Goal: Task Accomplishment & Management: Complete application form

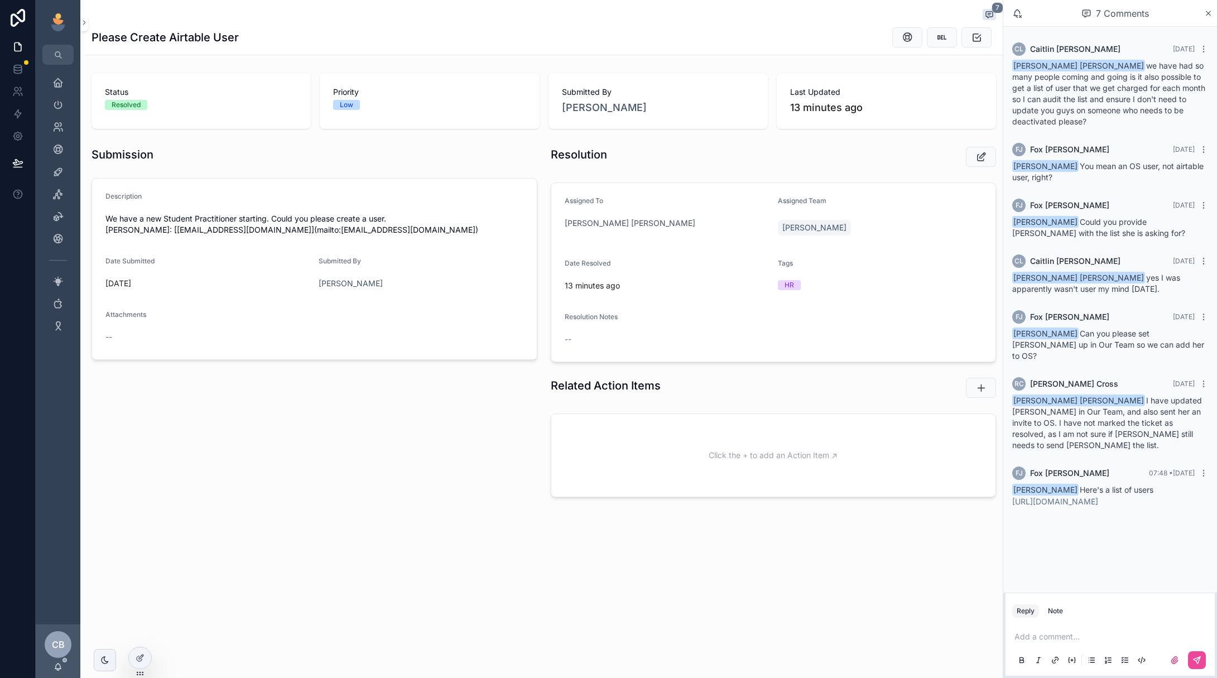
click at [1078, 641] on p "scrollable content" at bounding box center [1113, 636] width 196 height 11
click at [1206, 659] on button "scrollable content" at bounding box center [1197, 660] width 18 height 18
click at [1098, 496] on link "https://docs.google.com/spreadsheets/d/1-qdPoTpZV3DA842g-ifNUkFcXfJ-B7zaNoOA9Ao…" at bounding box center [1055, 500] width 86 height 9
click at [55, 122] on icon "scrollable content" at bounding box center [57, 127] width 11 height 11
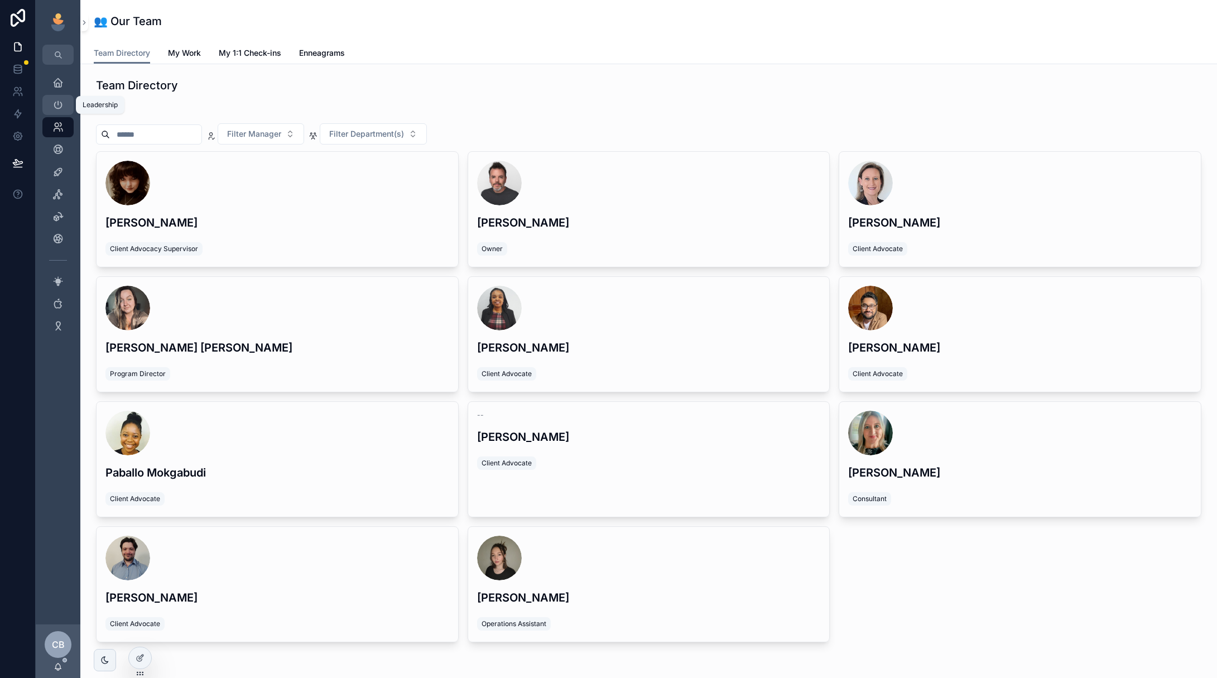
click at [61, 106] on icon "scrollable content" at bounding box center [57, 104] width 11 height 11
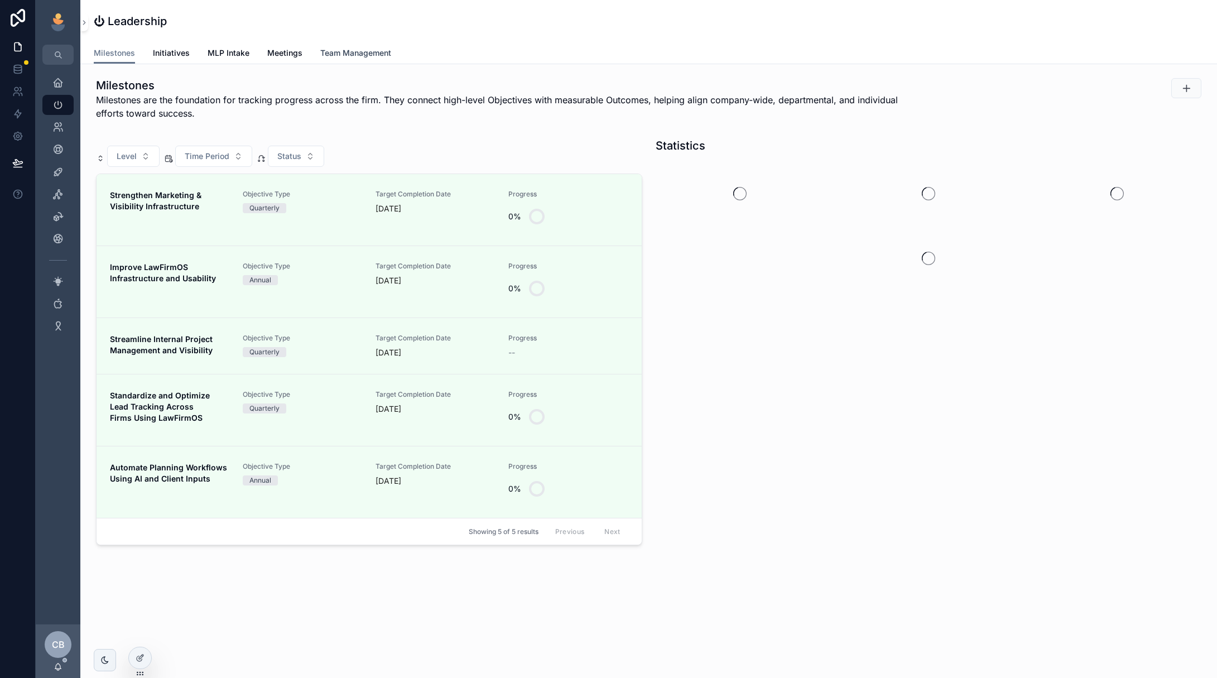
click at [342, 51] on span "Team Management" at bounding box center [355, 52] width 71 height 11
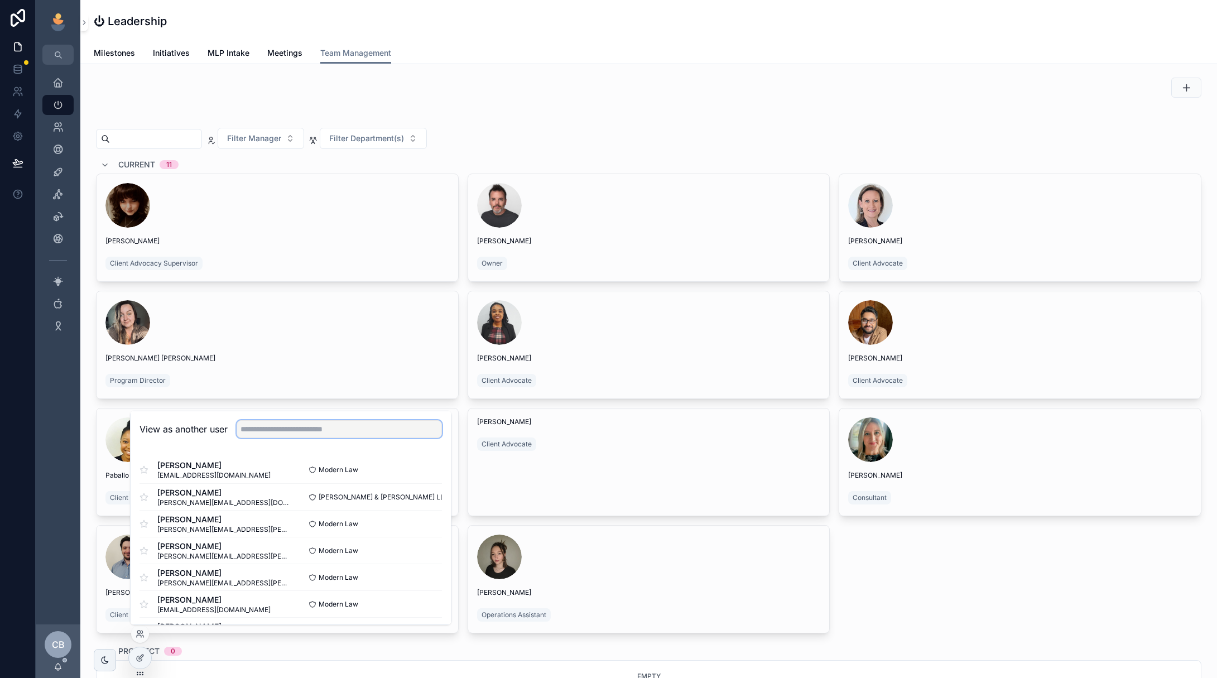
click at [277, 425] on input "text" at bounding box center [339, 429] width 205 height 18
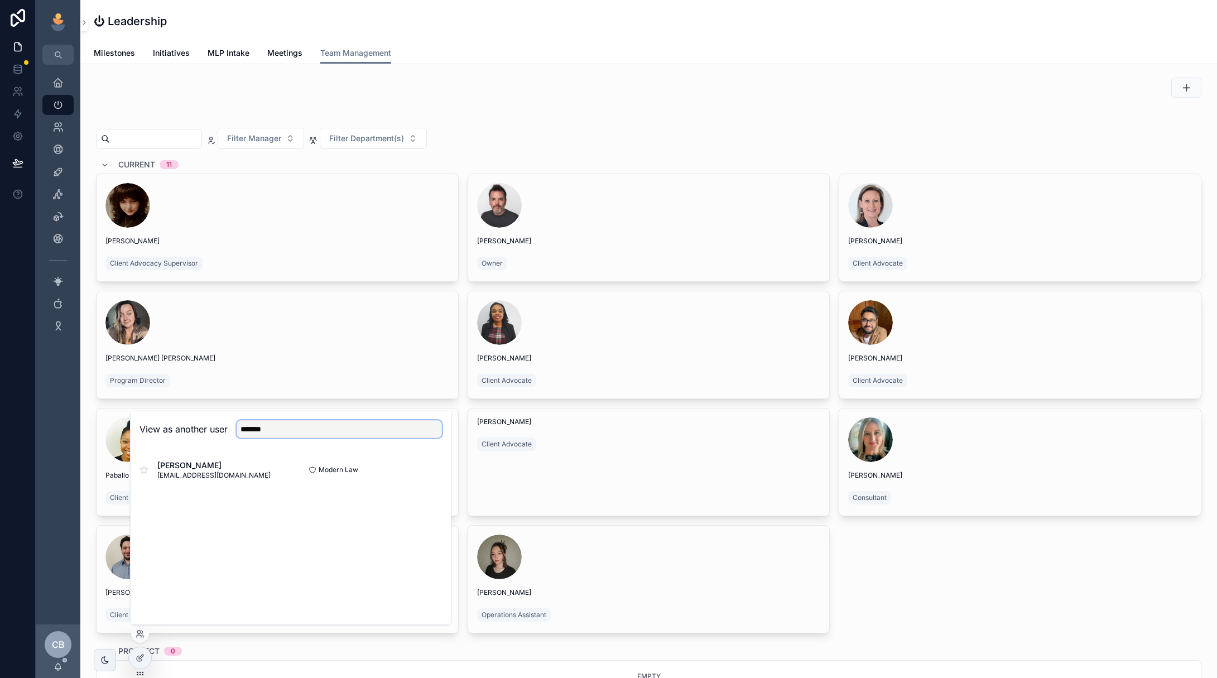
type input "*******"
drag, startPoint x: 259, startPoint y: 448, endPoint x: 402, endPoint y: 474, distance: 145.3
click at [402, 474] on div "Caitlin Lindahl caitlin@mymodernlaw.com Modern Law Select" at bounding box center [291, 470] width 303 height 27
click at [421, 471] on div at bounding box center [291, 468] width 320 height 40
click at [0, 0] on button "Select" at bounding box center [0, 0] width 0 height 0
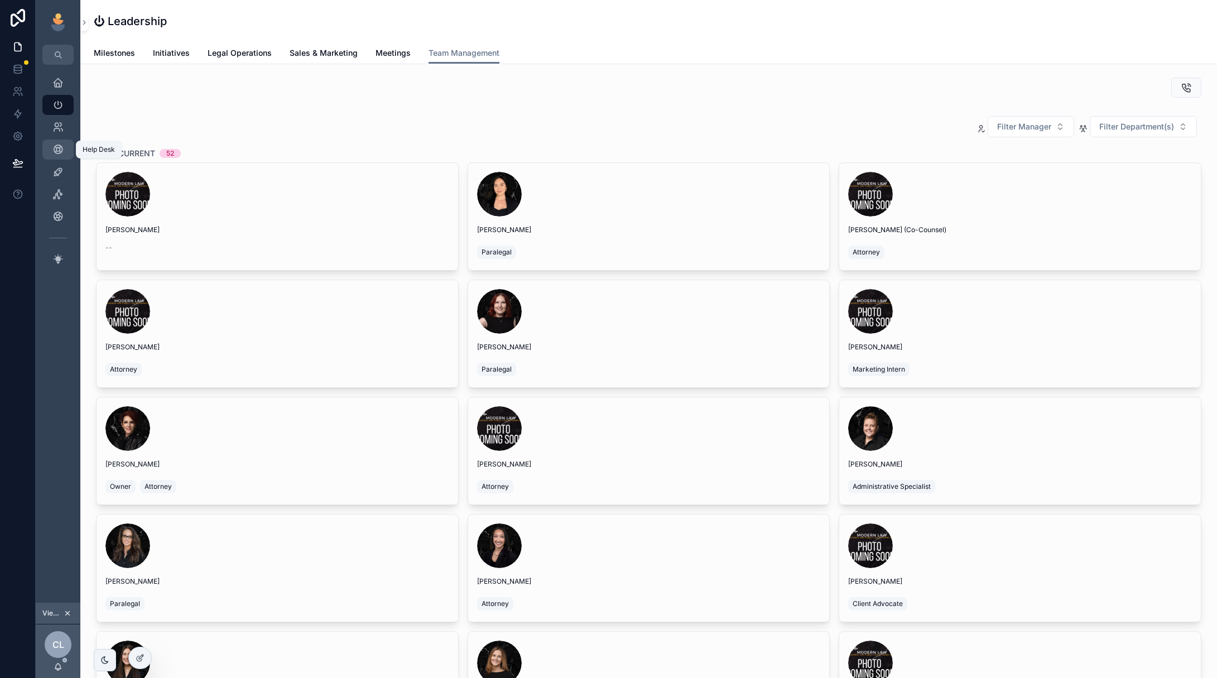
click at [54, 152] on icon "scrollable content" at bounding box center [57, 149] width 11 height 11
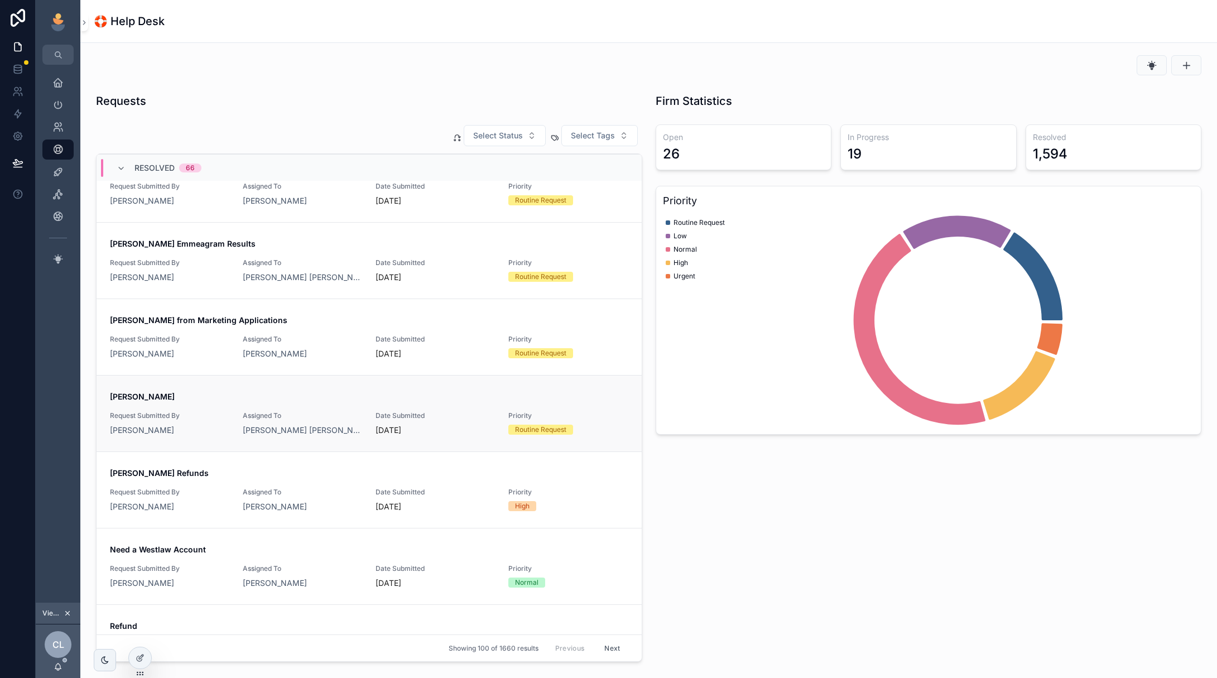
scroll to position [3290, 0]
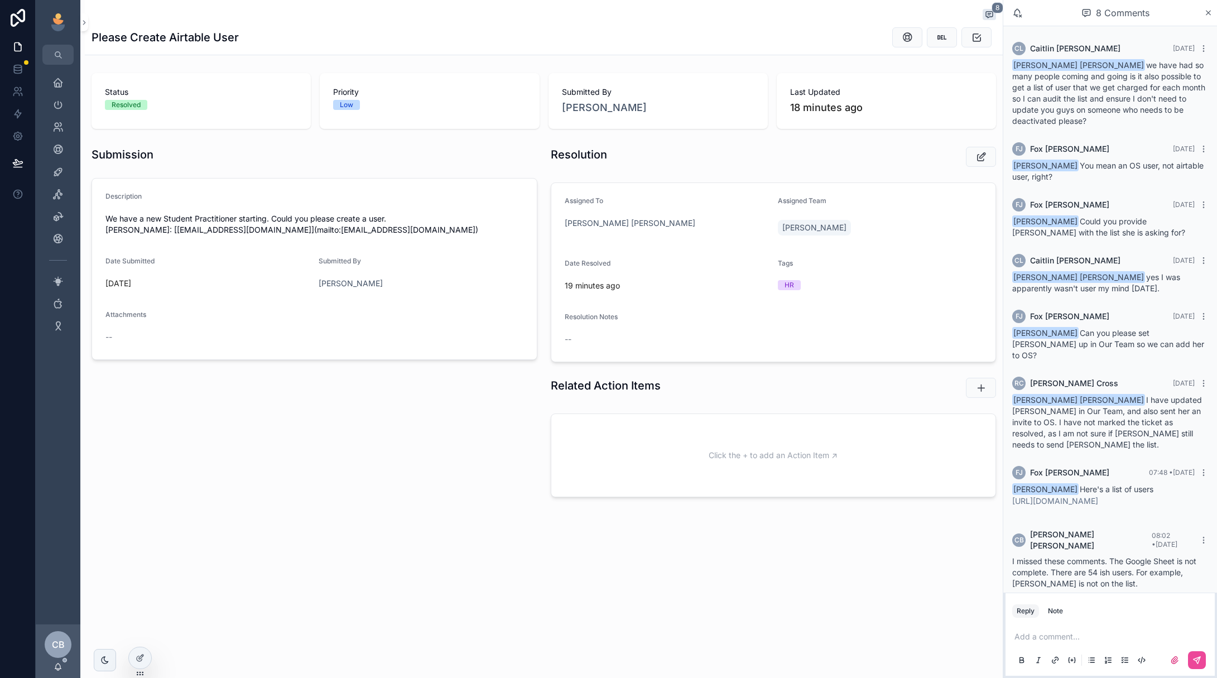
click at [1083, 638] on p "scrollable content" at bounding box center [1113, 636] width 196 height 11
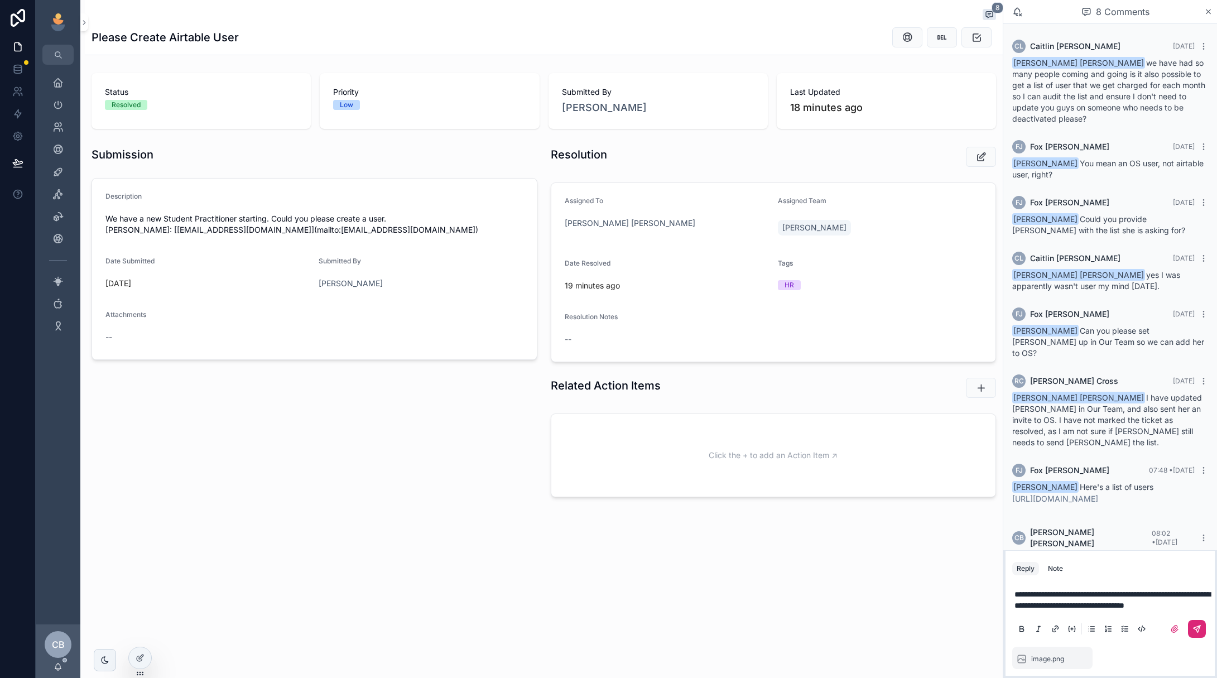
click at [1203, 627] on button "scrollable content" at bounding box center [1197, 629] width 18 height 18
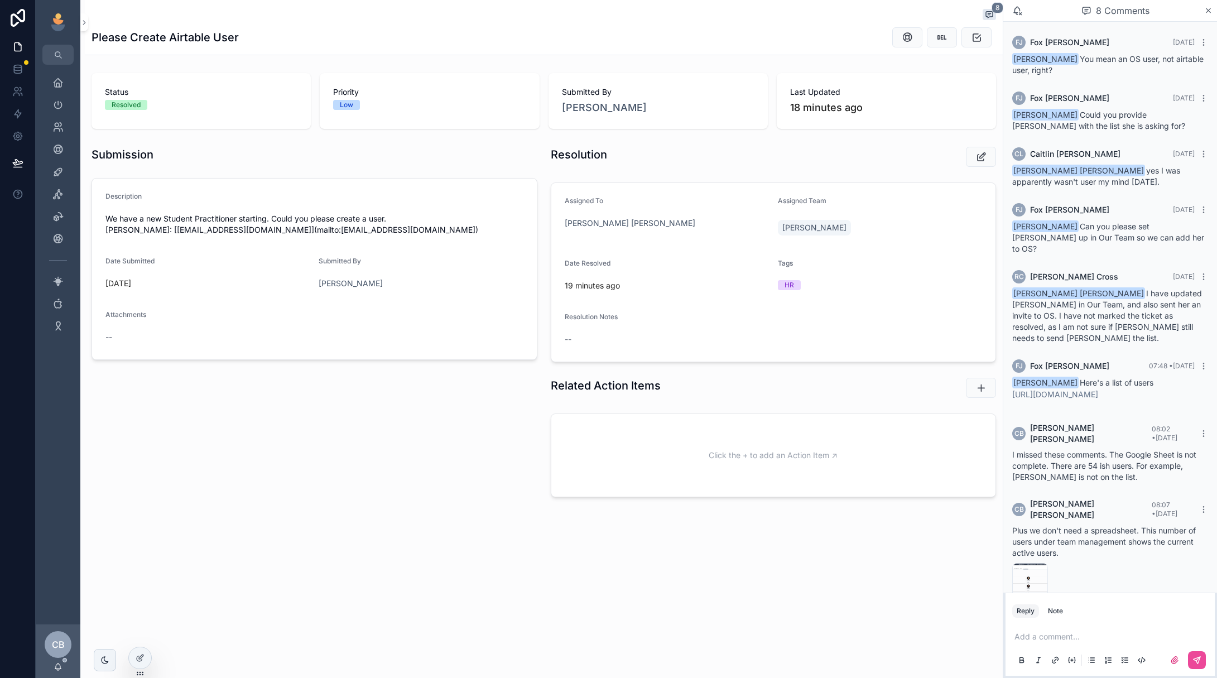
scroll to position [102, 0]
click at [1023, 564] on div "image .png" at bounding box center [1030, 582] width 36 height 36
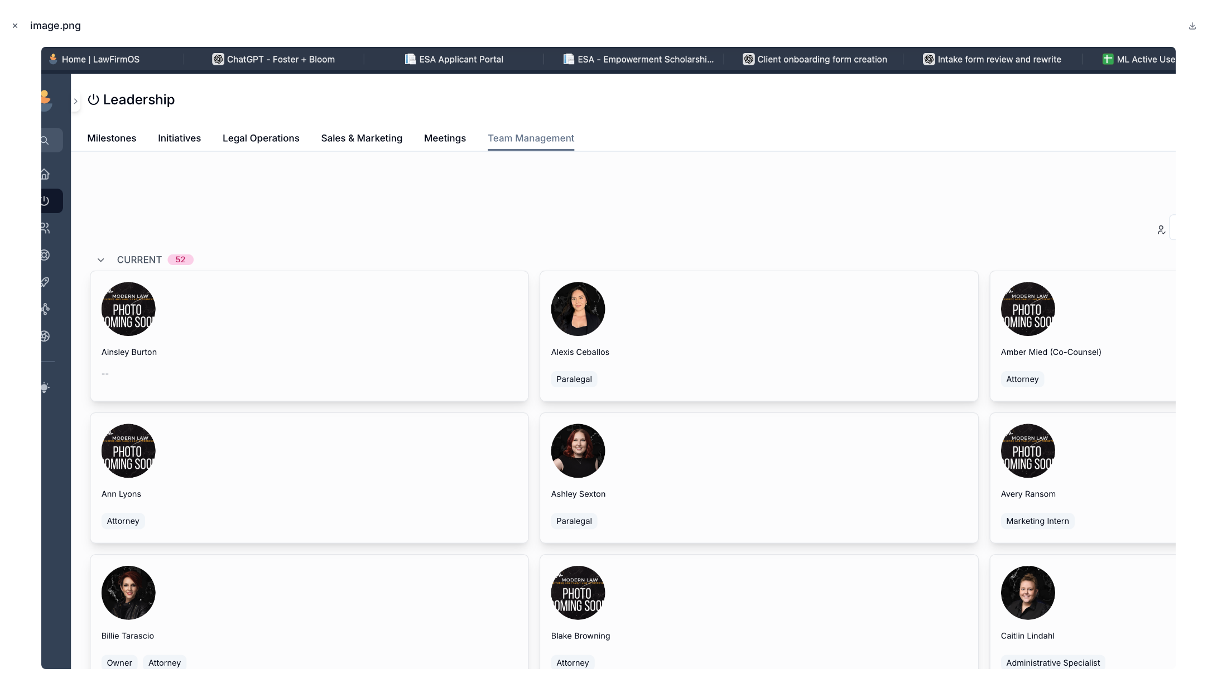
click at [18, 28] on icon "Close modal" at bounding box center [15, 26] width 8 height 8
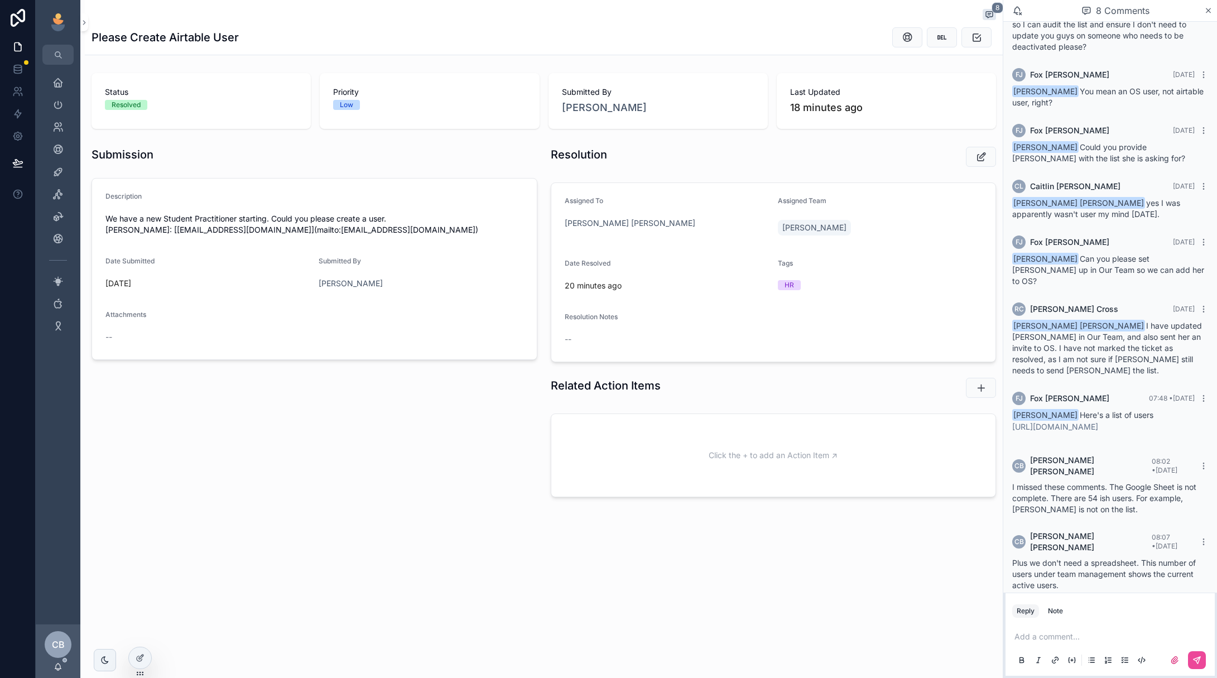
scroll to position [45, 0]
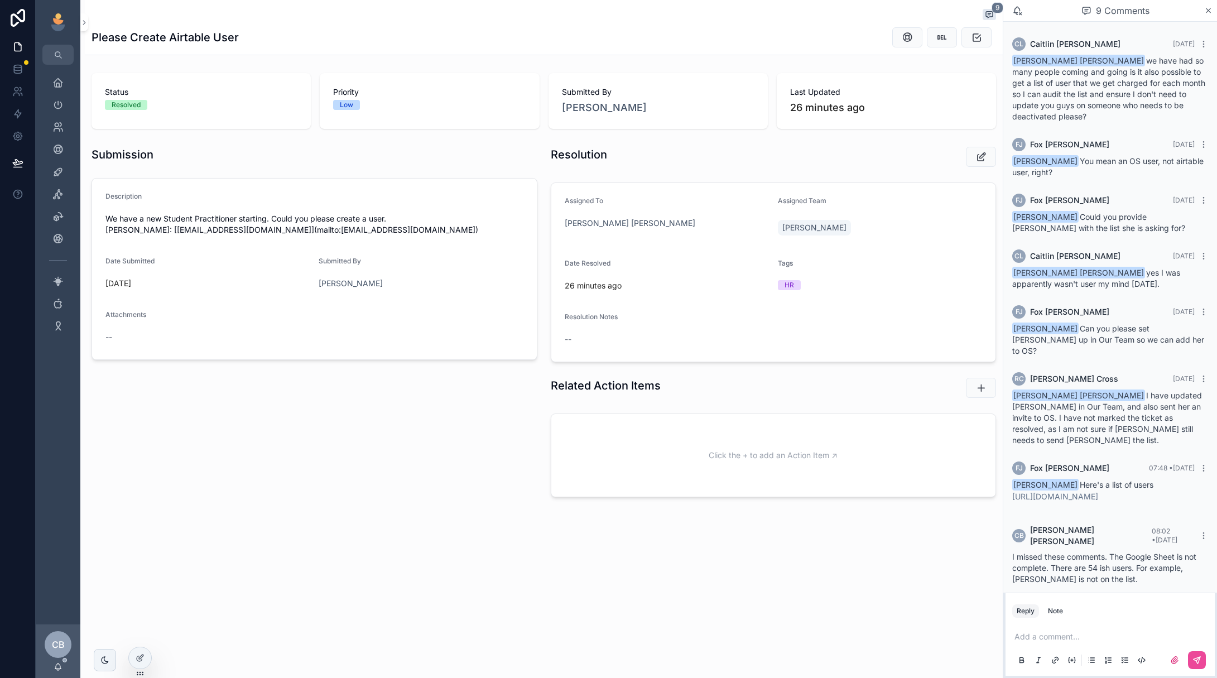
scroll to position [102, 0]
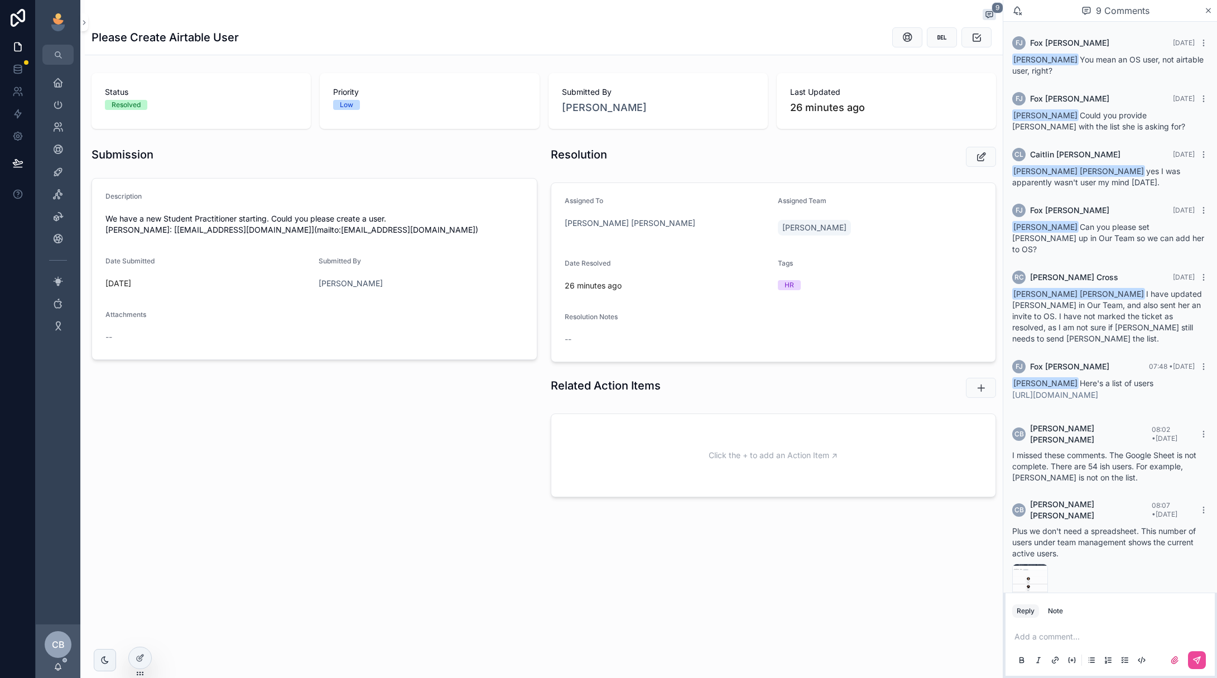
click at [1062, 637] on p "scrollable content" at bounding box center [1113, 636] width 196 height 11
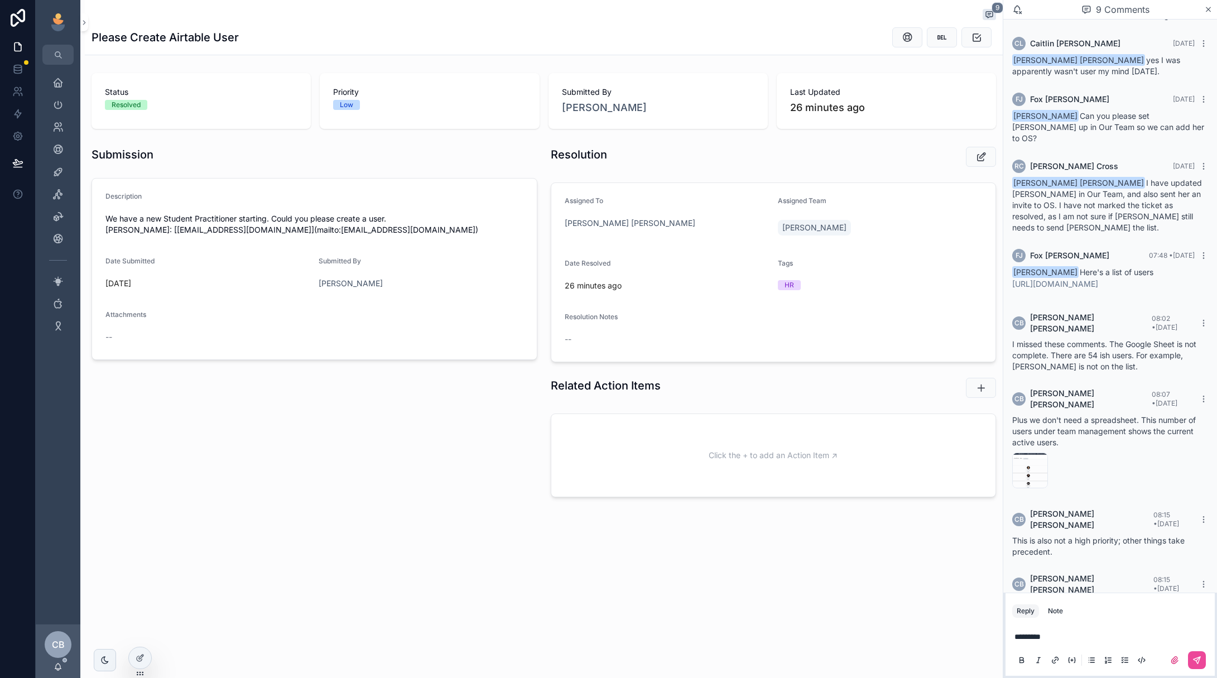
scroll to position [210, 0]
click at [1191, 659] on button "scrollable content" at bounding box center [1197, 660] width 18 height 18
click at [1203, 656] on button "scrollable content" at bounding box center [1197, 660] width 18 height 18
click at [1197, 656] on icon "scrollable content" at bounding box center [1197, 660] width 9 height 9
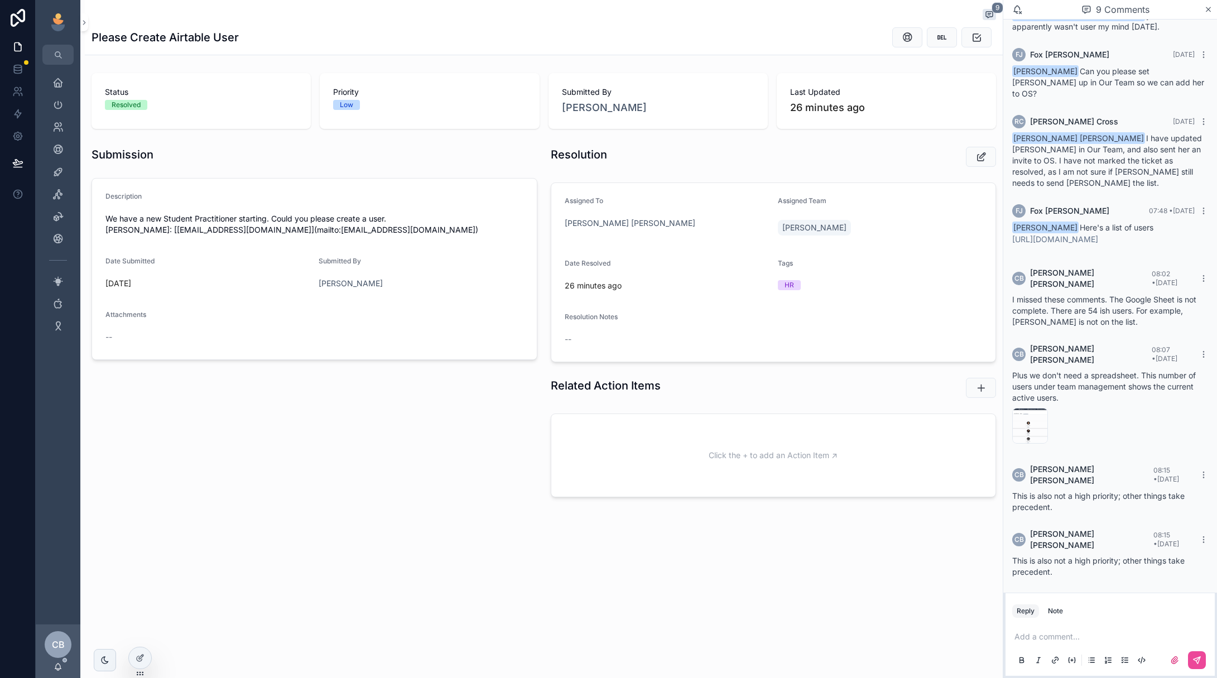
scroll to position [255, 0]
click at [66, 81] on div "Home" at bounding box center [58, 83] width 18 height 18
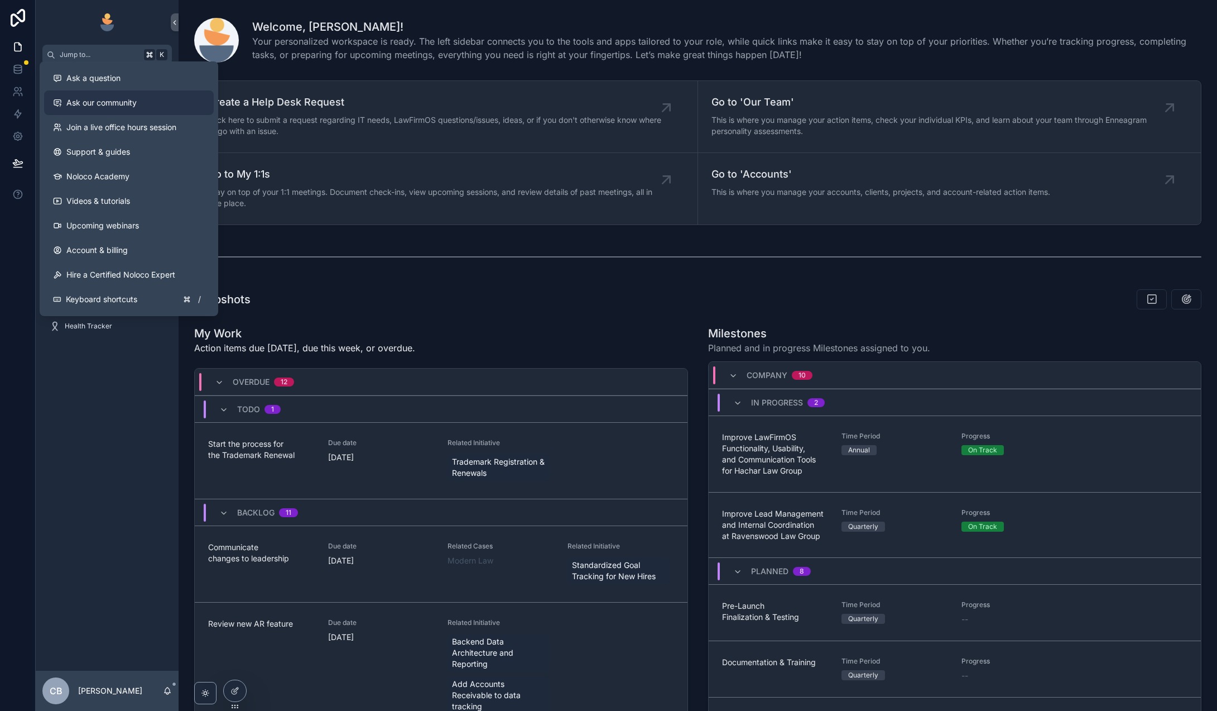
click at [127, 109] on link "Ask our community" at bounding box center [129, 102] width 170 height 25
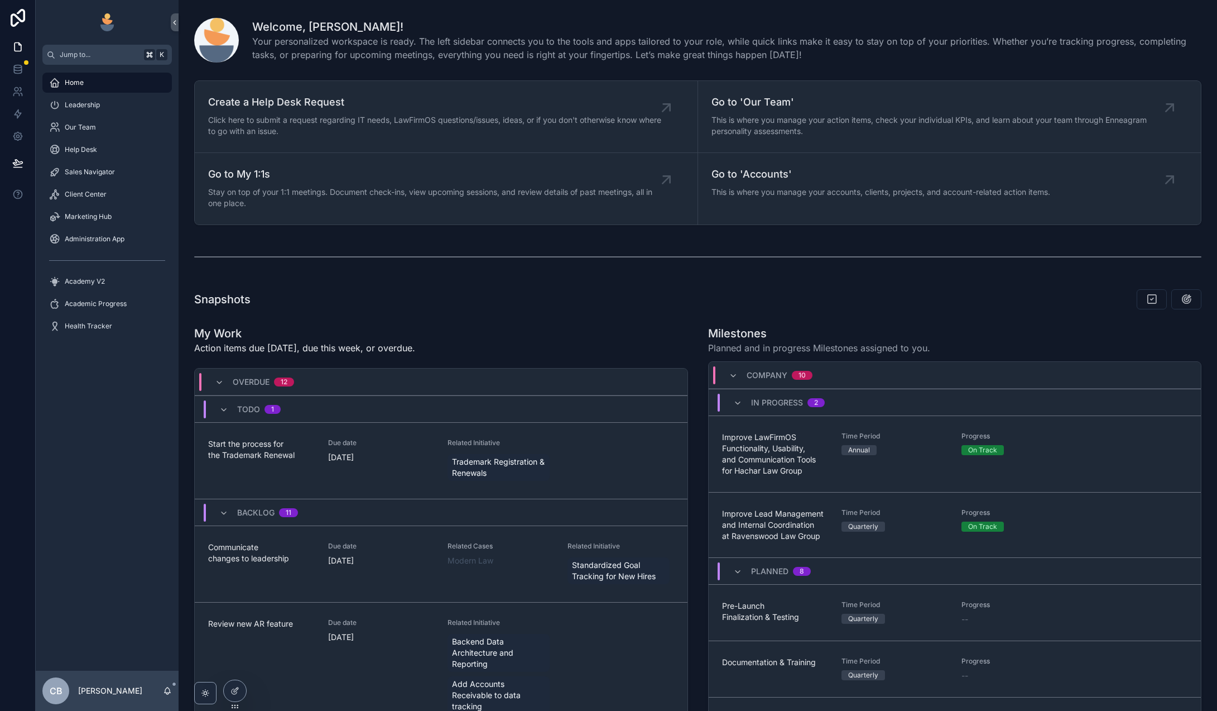
click at [316, 238] on div "Welcome, [PERSON_NAME]! Your personalized workspace is ready. The left sidebar …" at bounding box center [698, 488] width 1039 height 977
click at [168, 680] on div "CB [PERSON_NAME]" at bounding box center [107, 686] width 143 height 40
click at [167, 689] on icon "scrollable content" at bounding box center [167, 689] width 2 height 2
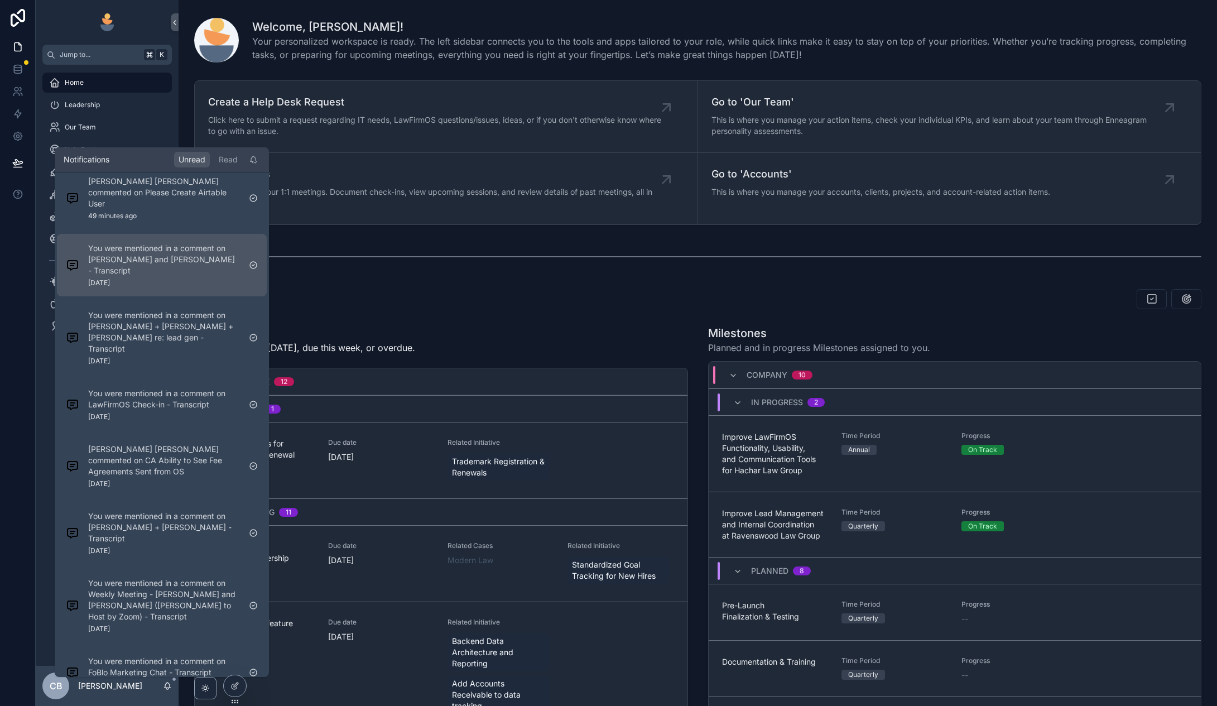
scroll to position [4, 0]
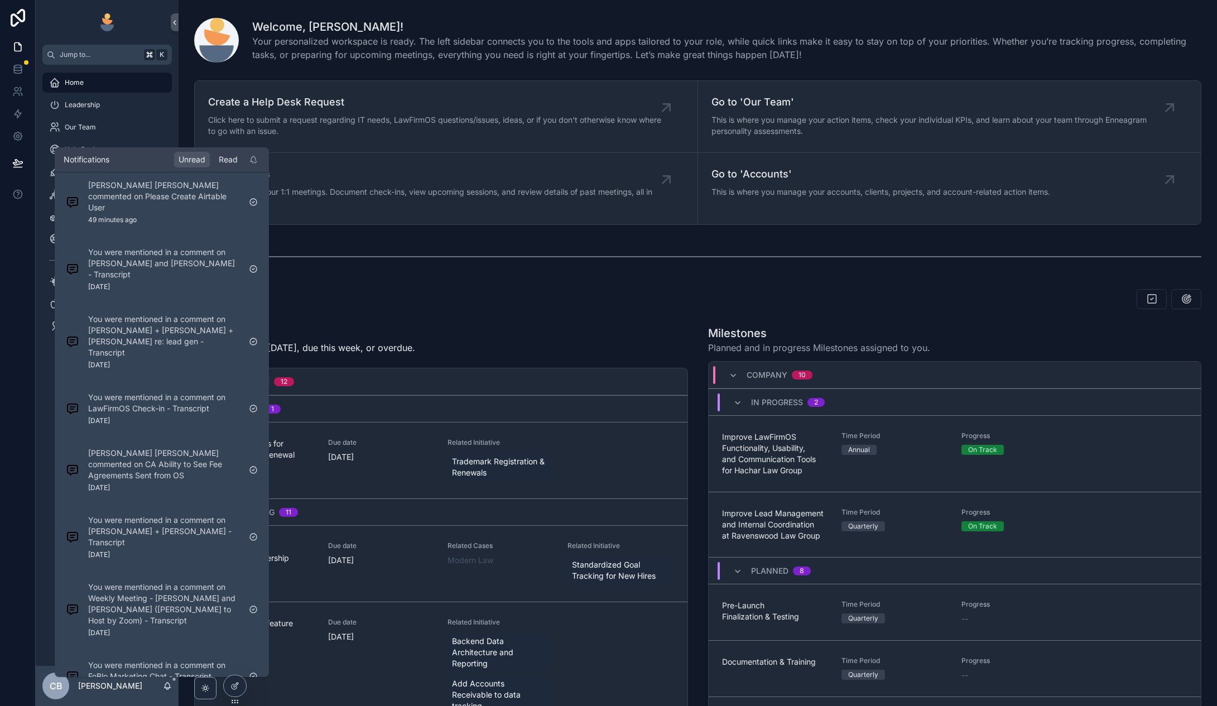
click at [224, 165] on div "Read" at bounding box center [228, 160] width 28 height 16
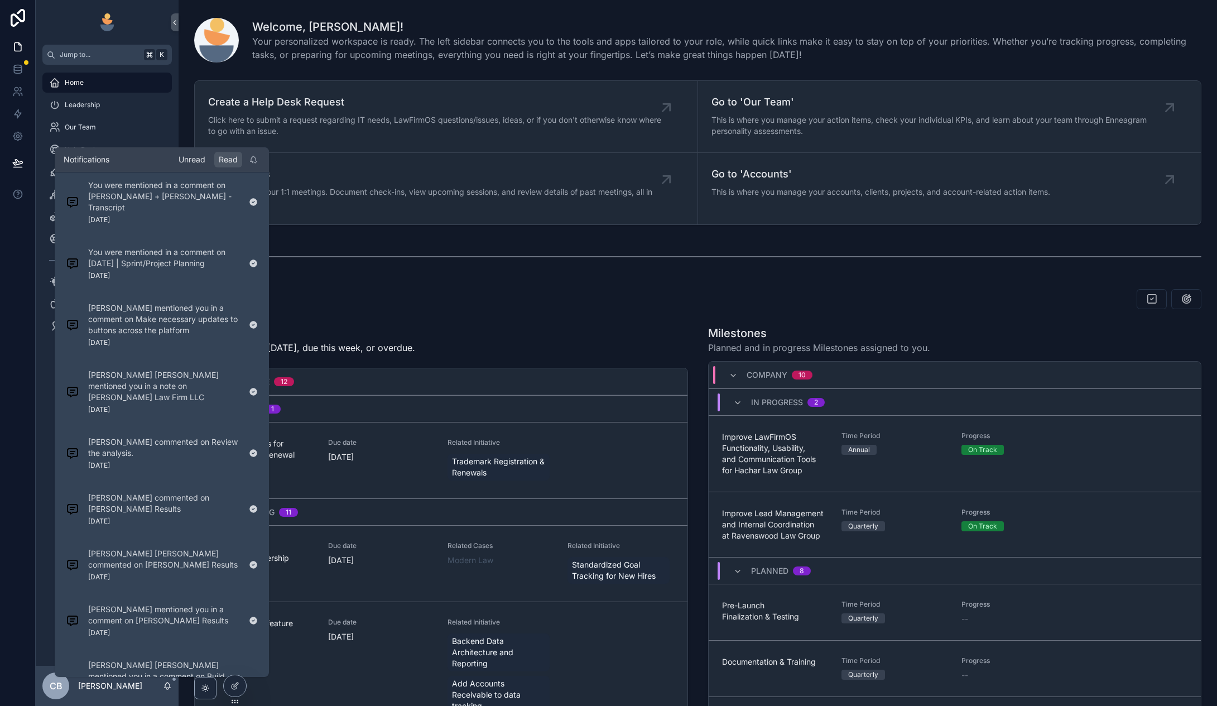
click at [193, 162] on div "Unread" at bounding box center [192, 160] width 36 height 16
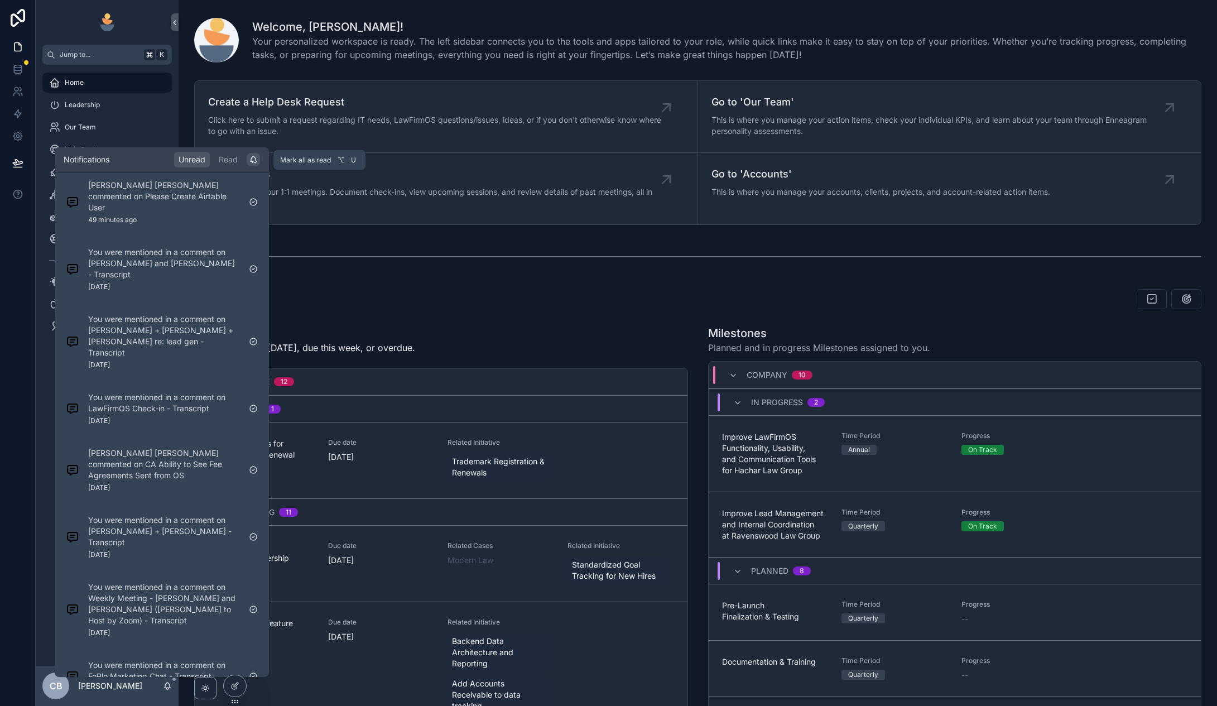
click at [256, 155] on div "scrollable content" at bounding box center [253, 159] width 13 height 13
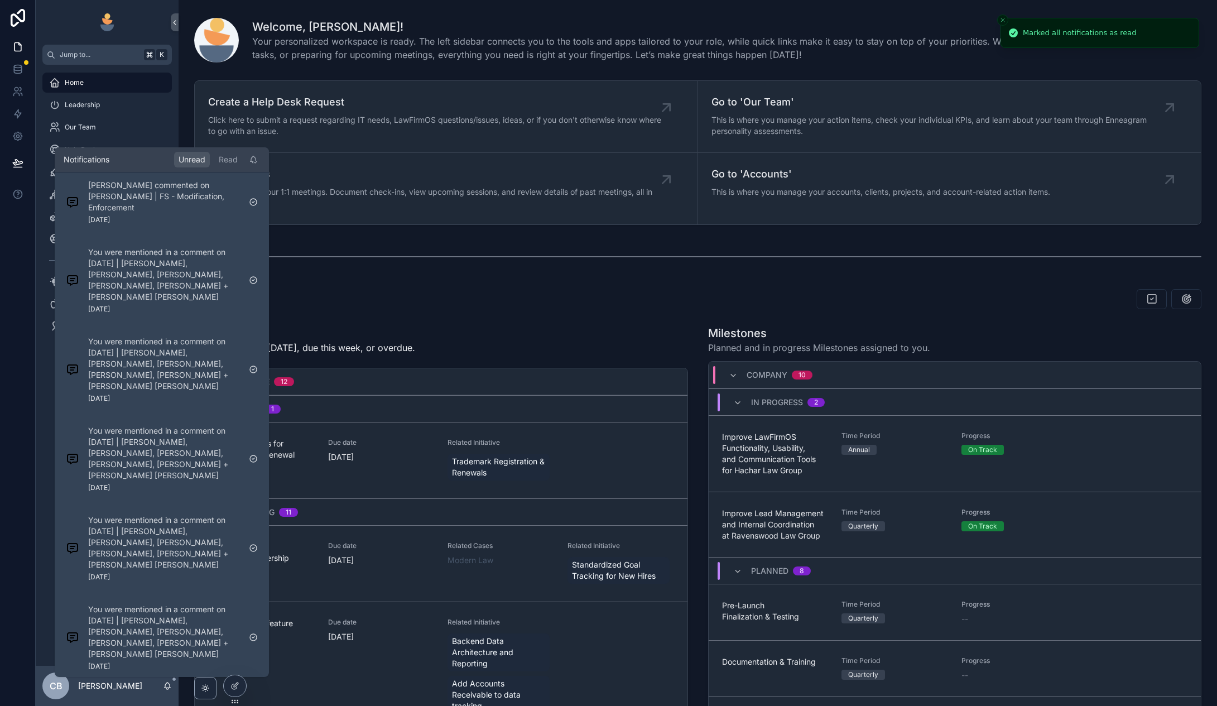
click at [201, 269] on p "You were mentioned in a comment on [DATE] | [PERSON_NAME], [PERSON_NAME], [PERS…" at bounding box center [164, 275] width 152 height 56
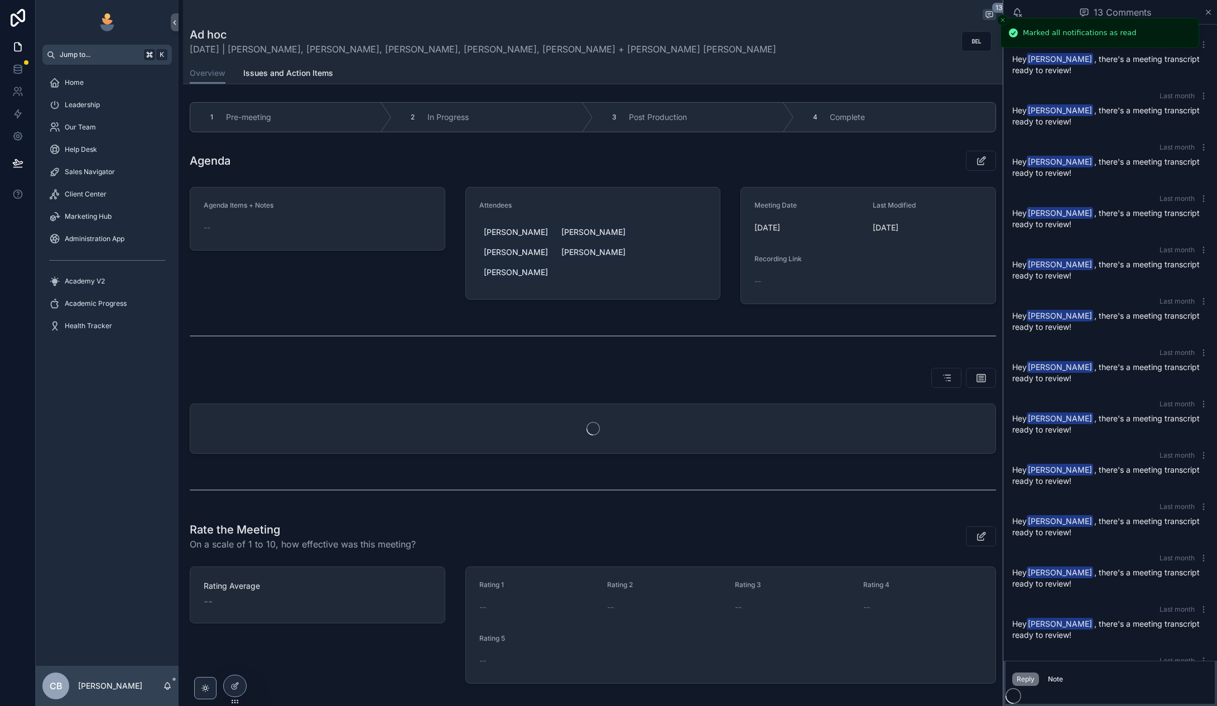
scroll to position [47, 0]
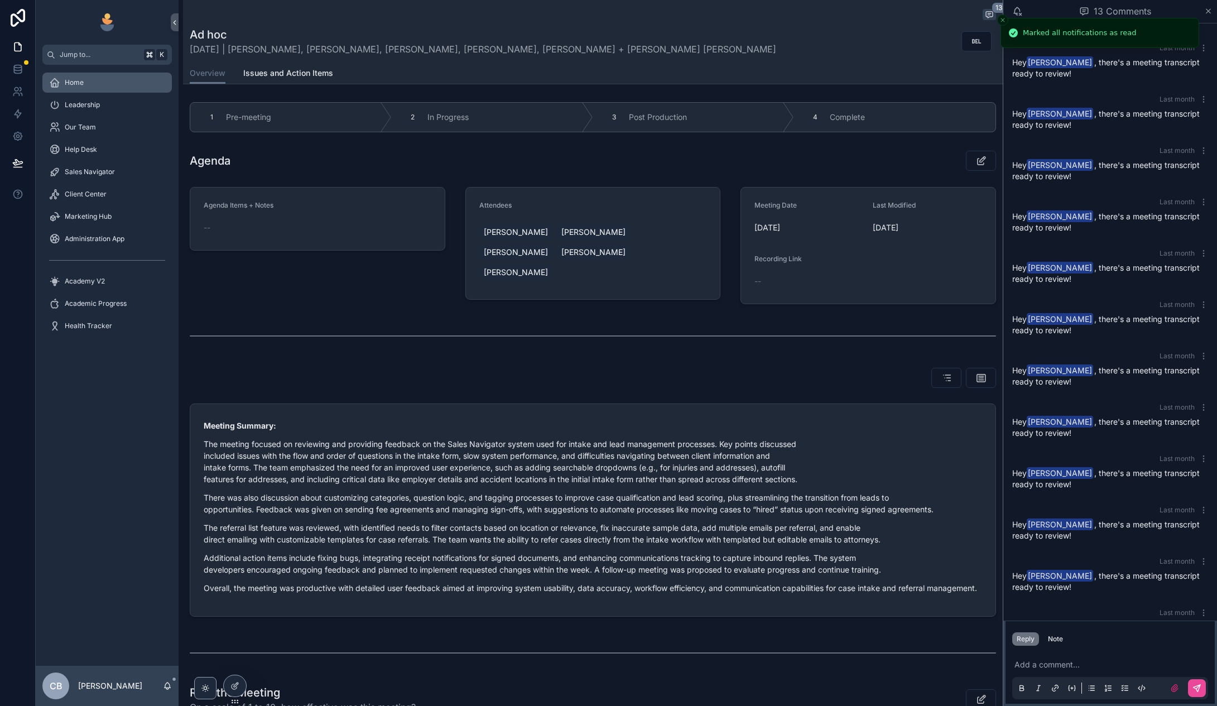
click at [75, 74] on div "Home" at bounding box center [107, 83] width 116 height 18
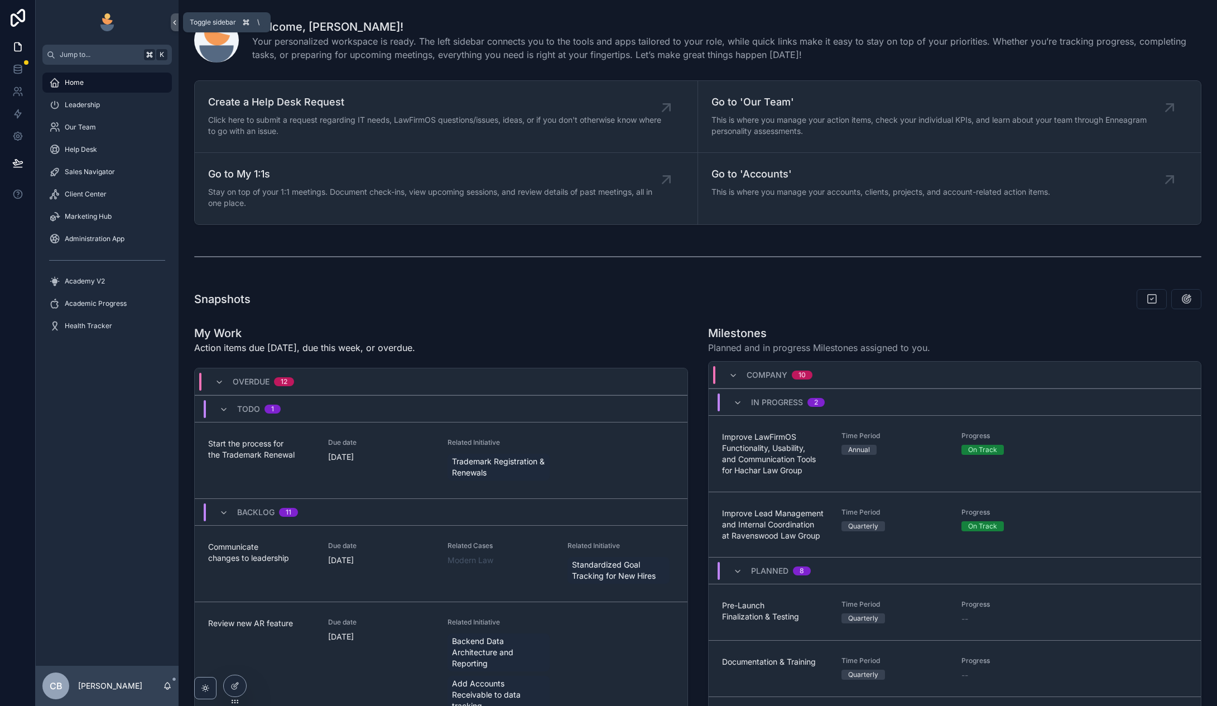
click at [172, 20] on icon "scrollable content" at bounding box center [175, 22] width 8 height 8
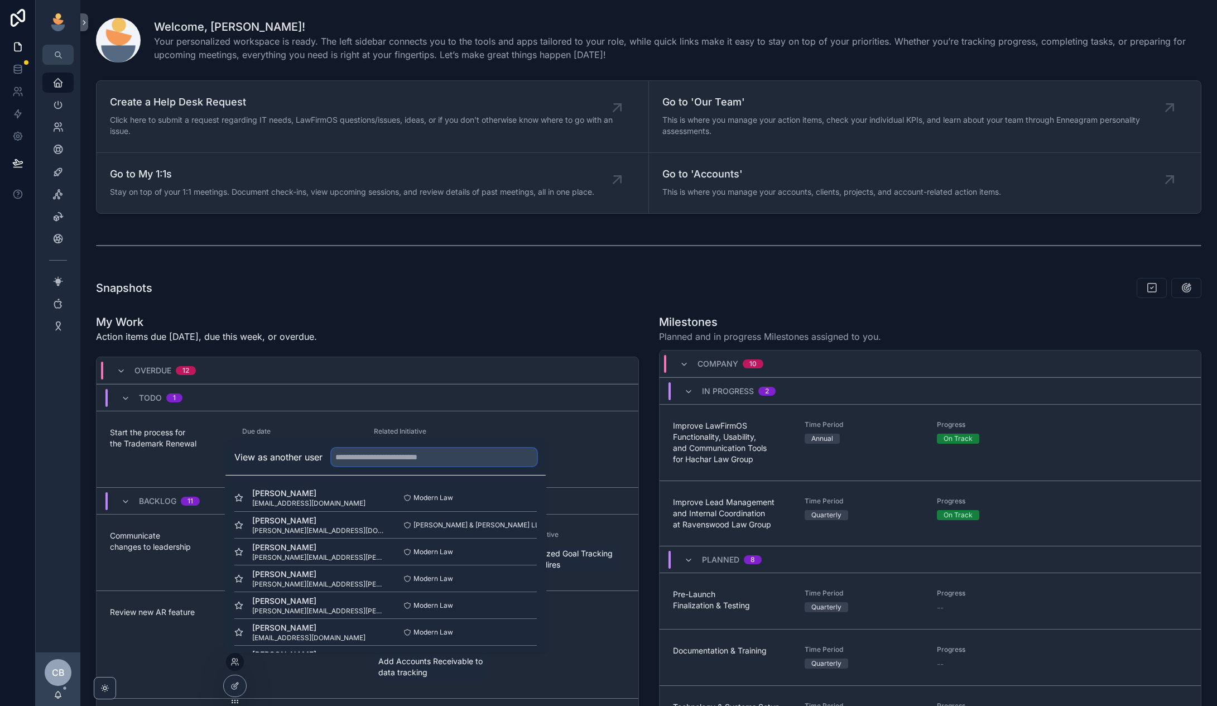
click at [423, 458] on input "text" at bounding box center [434, 457] width 205 height 18
click at [476, 388] on div "Todo 1" at bounding box center [368, 397] width 542 height 27
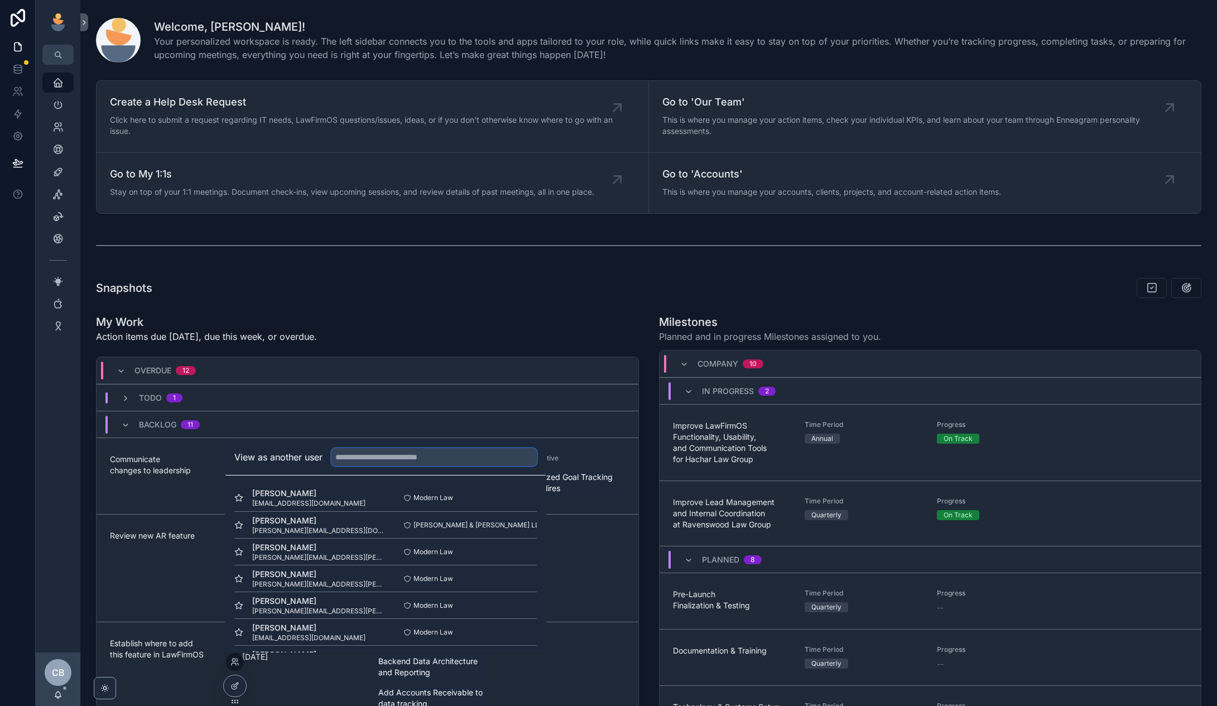
click at [409, 458] on input "text" at bounding box center [434, 457] width 205 height 18
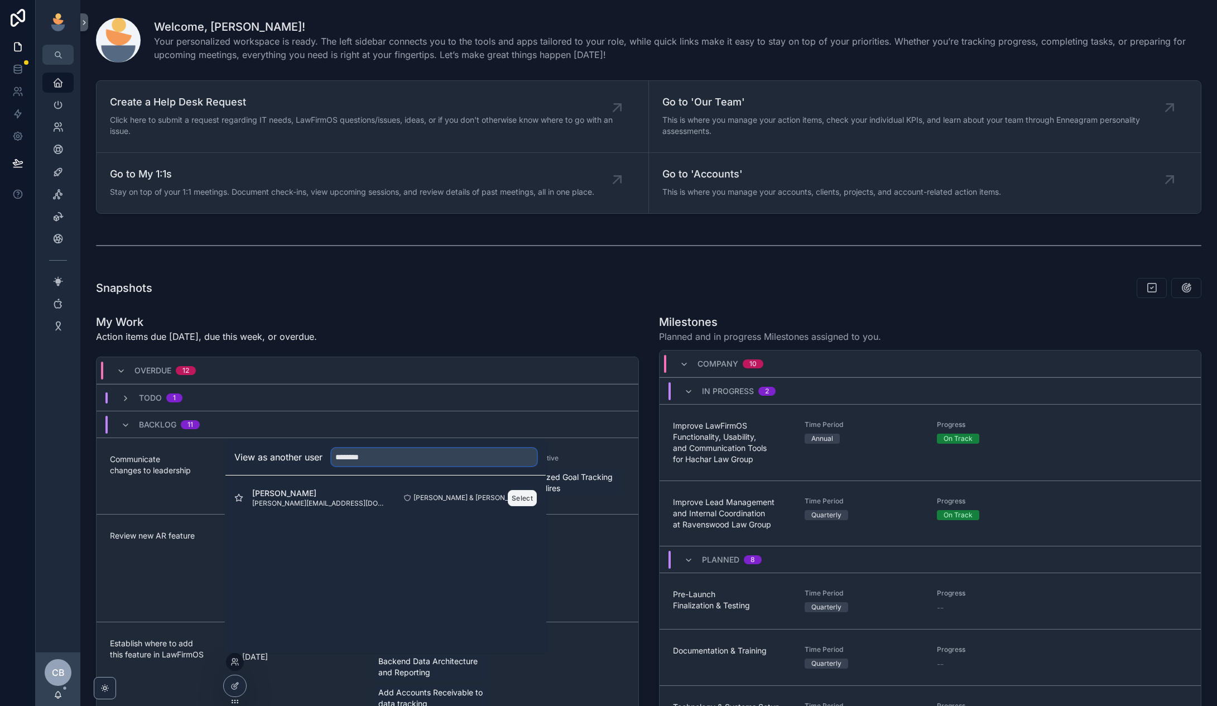
type input "********"
click at [514, 499] on button "Select" at bounding box center [522, 498] width 29 height 16
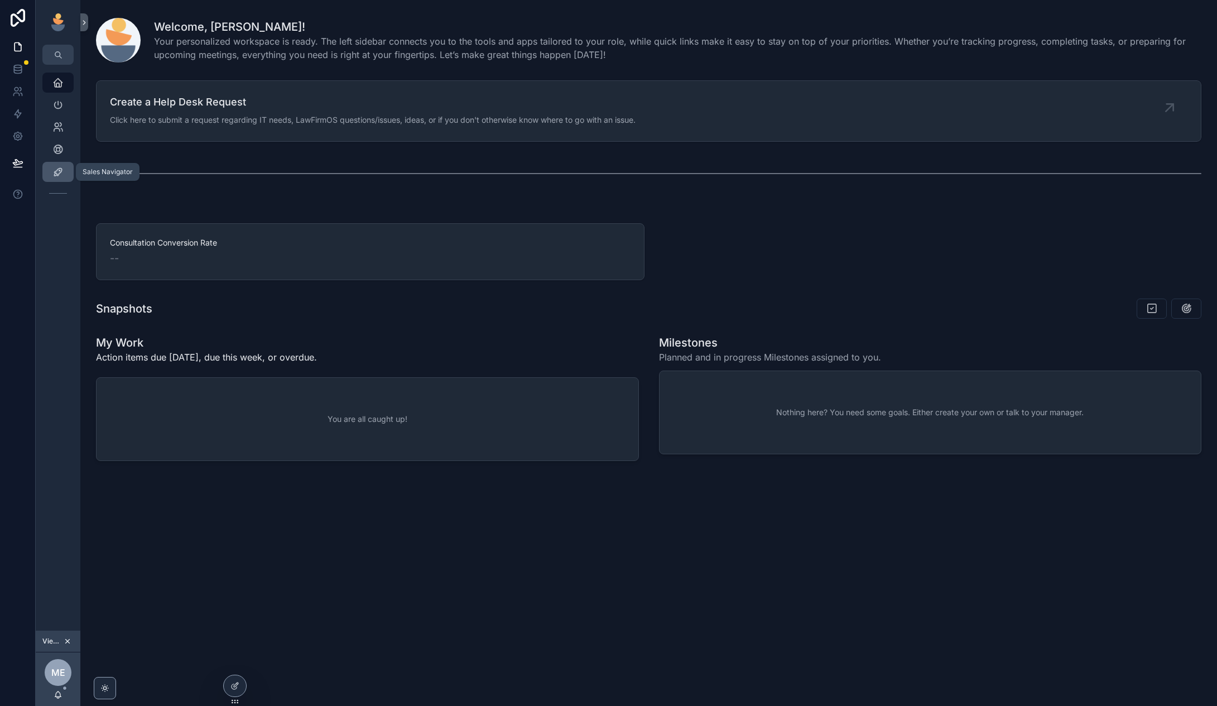
click at [60, 172] on icon "scrollable content" at bounding box center [57, 171] width 11 height 11
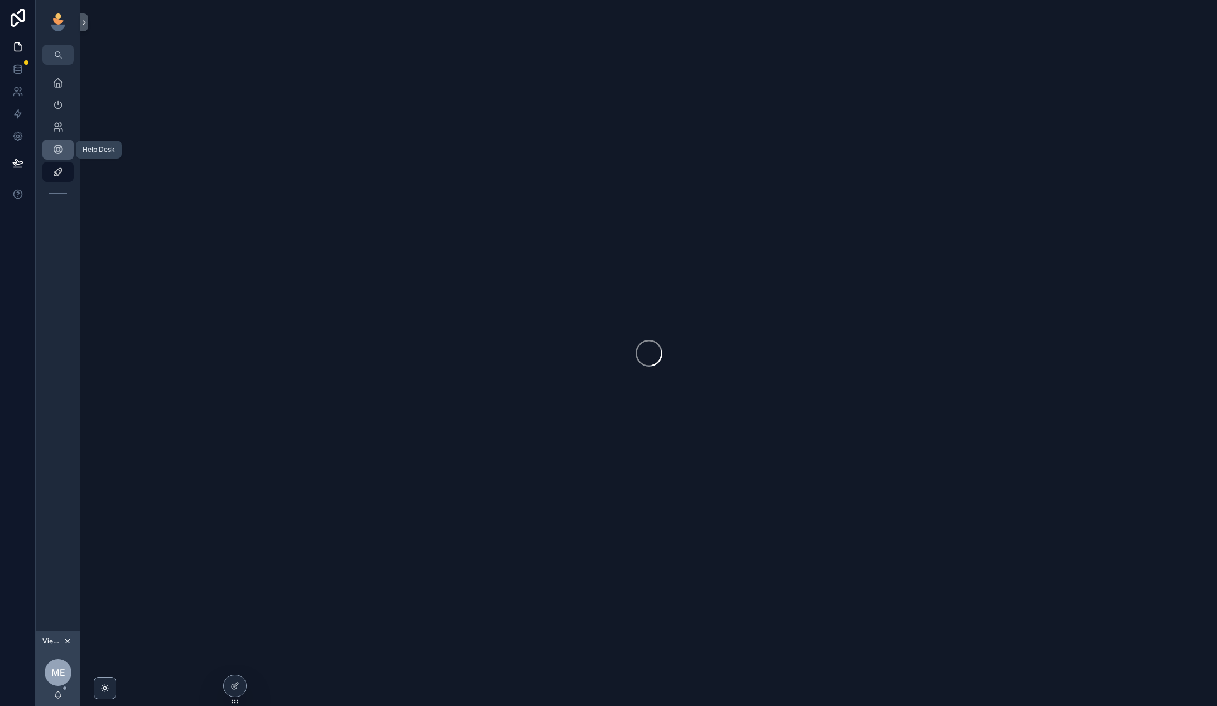
click at [65, 152] on div "Help Desk" at bounding box center [58, 150] width 18 height 18
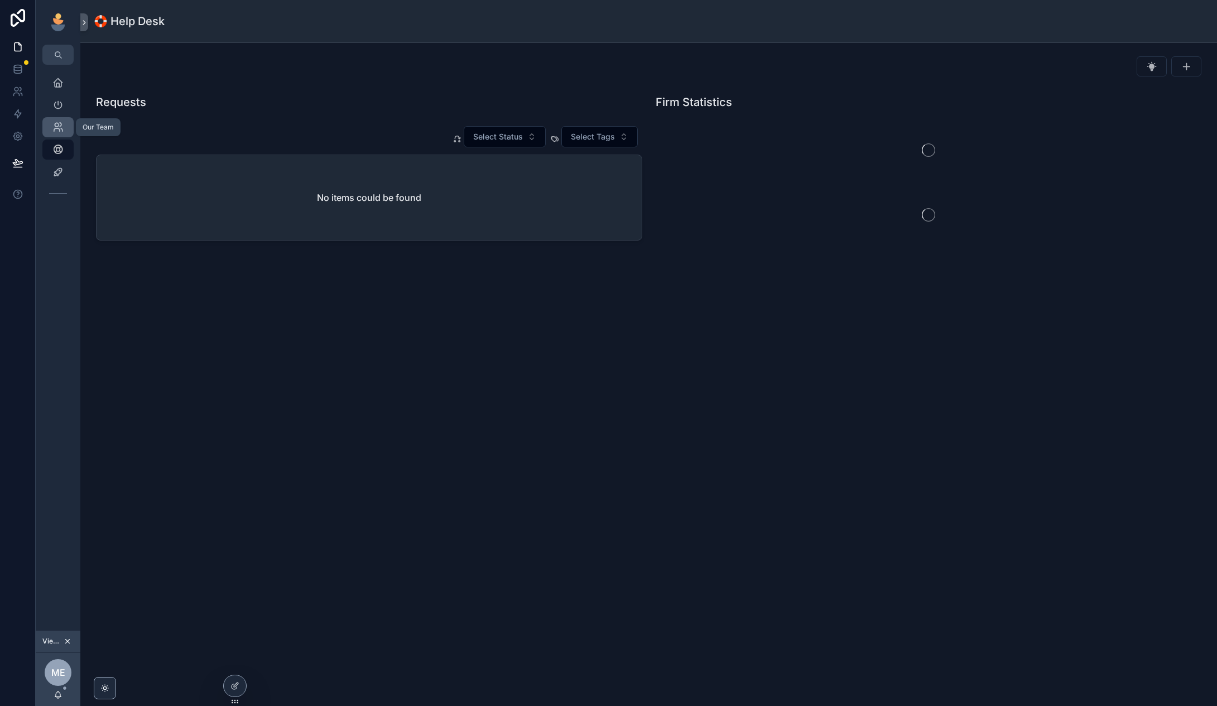
click at [56, 124] on icon "scrollable content" at bounding box center [57, 127] width 11 height 11
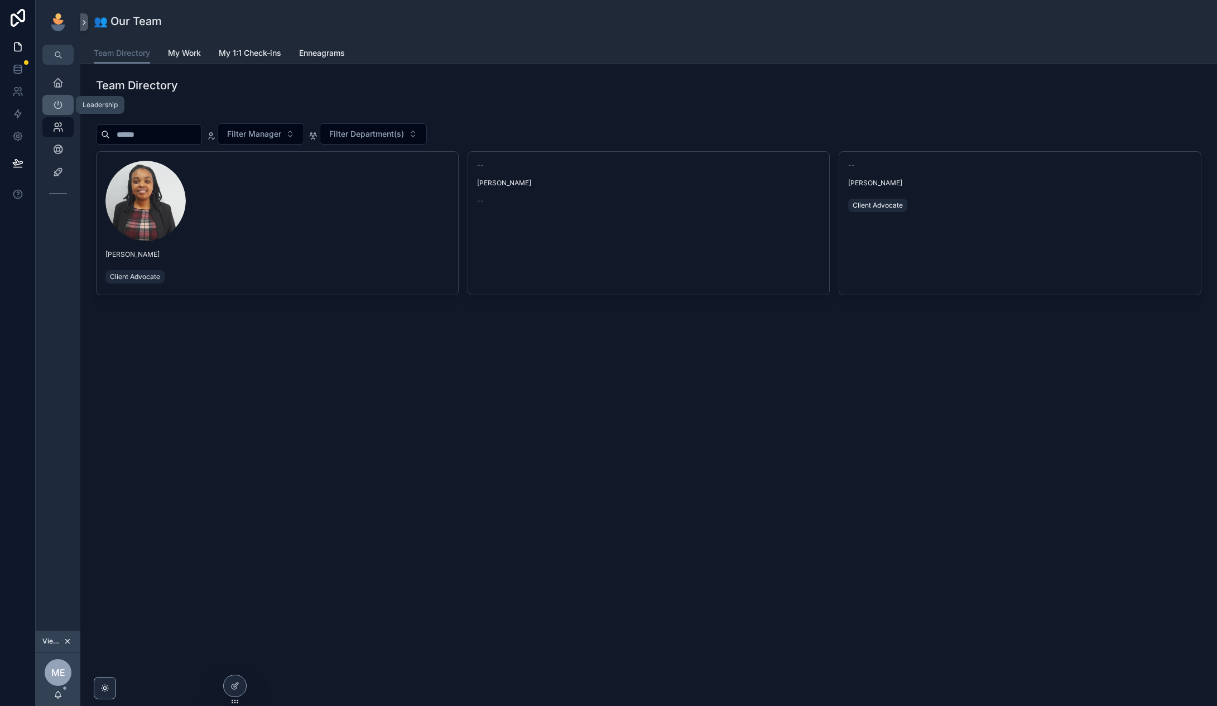
click at [56, 105] on icon "scrollable content" at bounding box center [57, 104] width 11 height 11
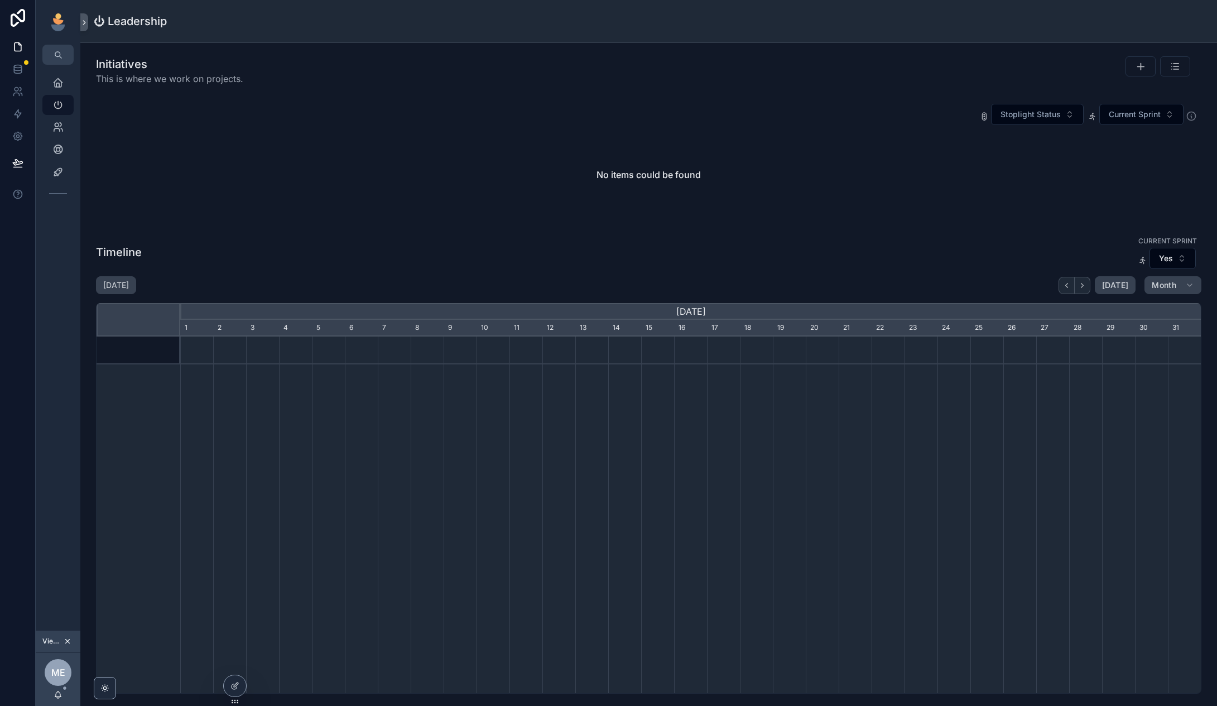
scroll to position [0, 1021]
click at [57, 80] on icon "scrollable content" at bounding box center [57, 82] width 11 height 11
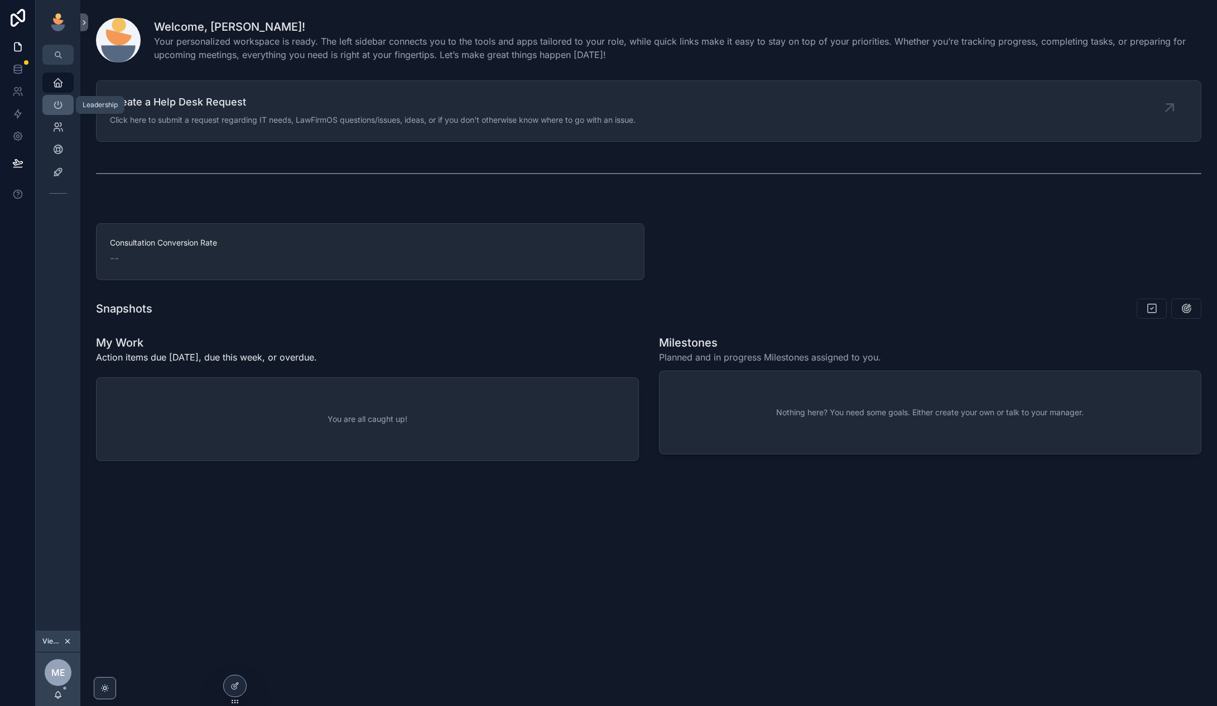
click at [54, 104] on icon "scrollable content" at bounding box center [57, 104] width 11 height 11
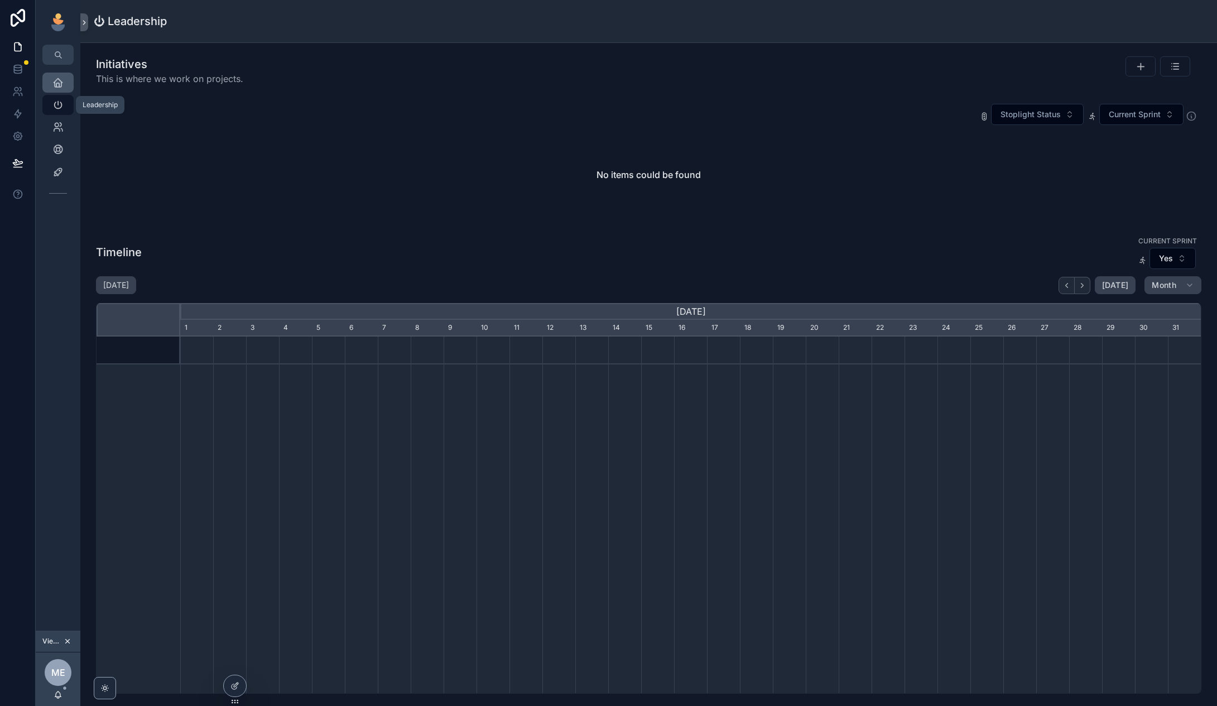
scroll to position [0, 1021]
click at [58, 76] on div "Home" at bounding box center [58, 83] width 18 height 18
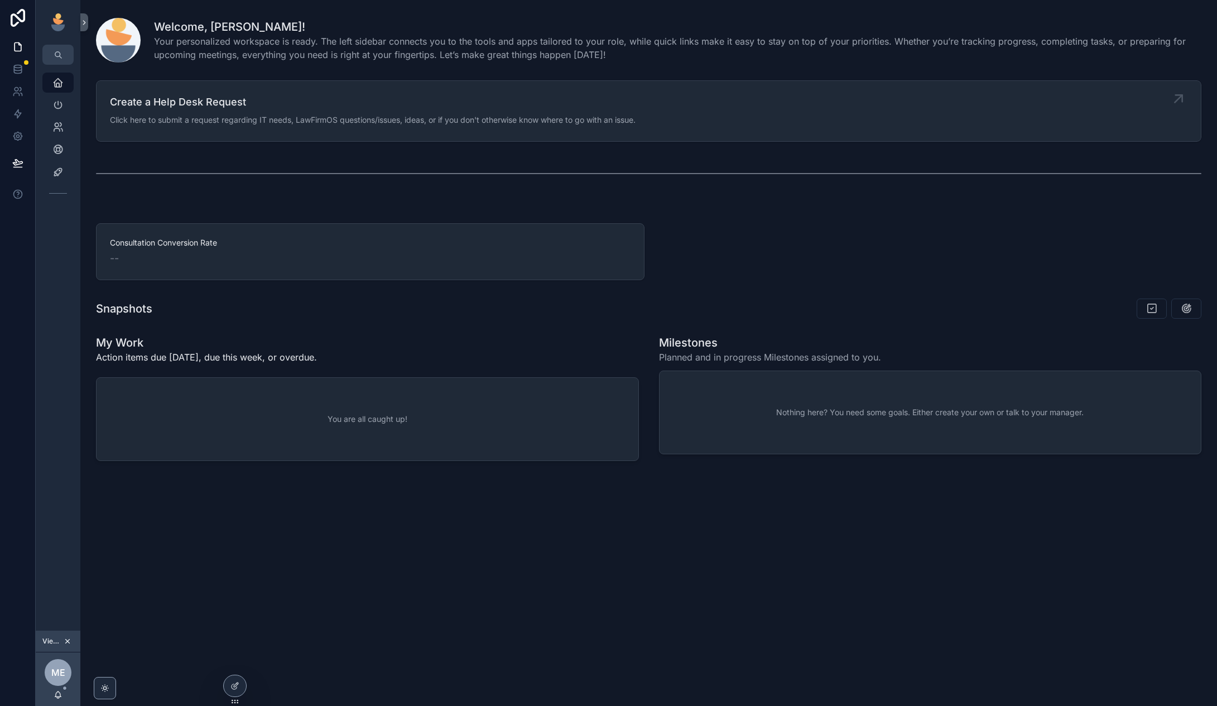
click at [454, 112] on div "Create a Help Desk Request Click here to submit a request regarding IT needs, L…" at bounding box center [373, 110] width 526 height 33
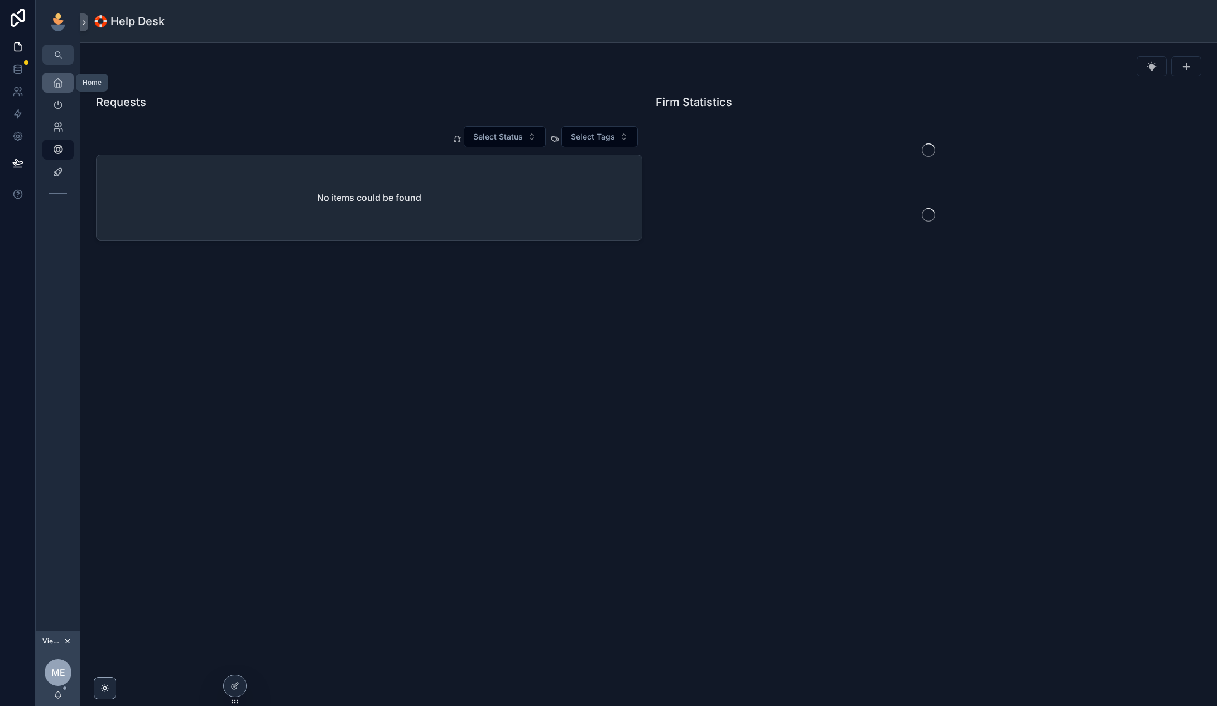
click at [50, 89] on div "Home" at bounding box center [58, 83] width 18 height 18
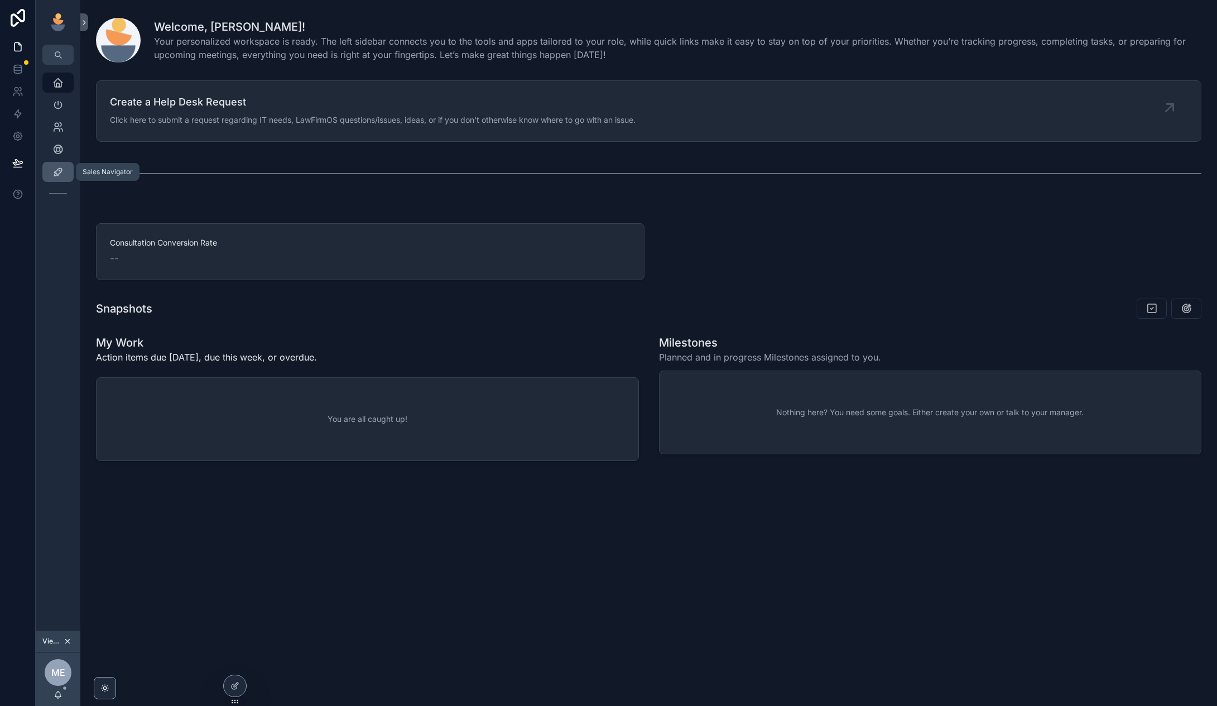
click at [57, 164] on div "Sales Navigator" at bounding box center [58, 172] width 18 height 18
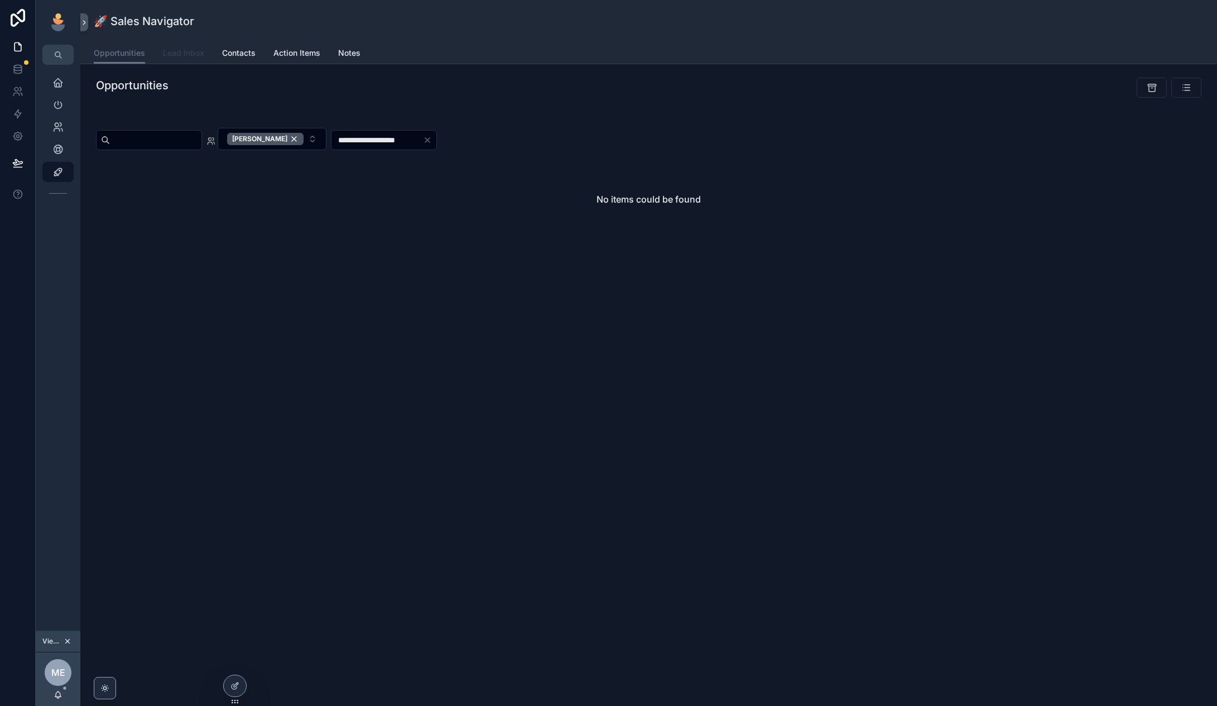
click at [191, 51] on span "Lead Inbox" at bounding box center [183, 52] width 41 height 11
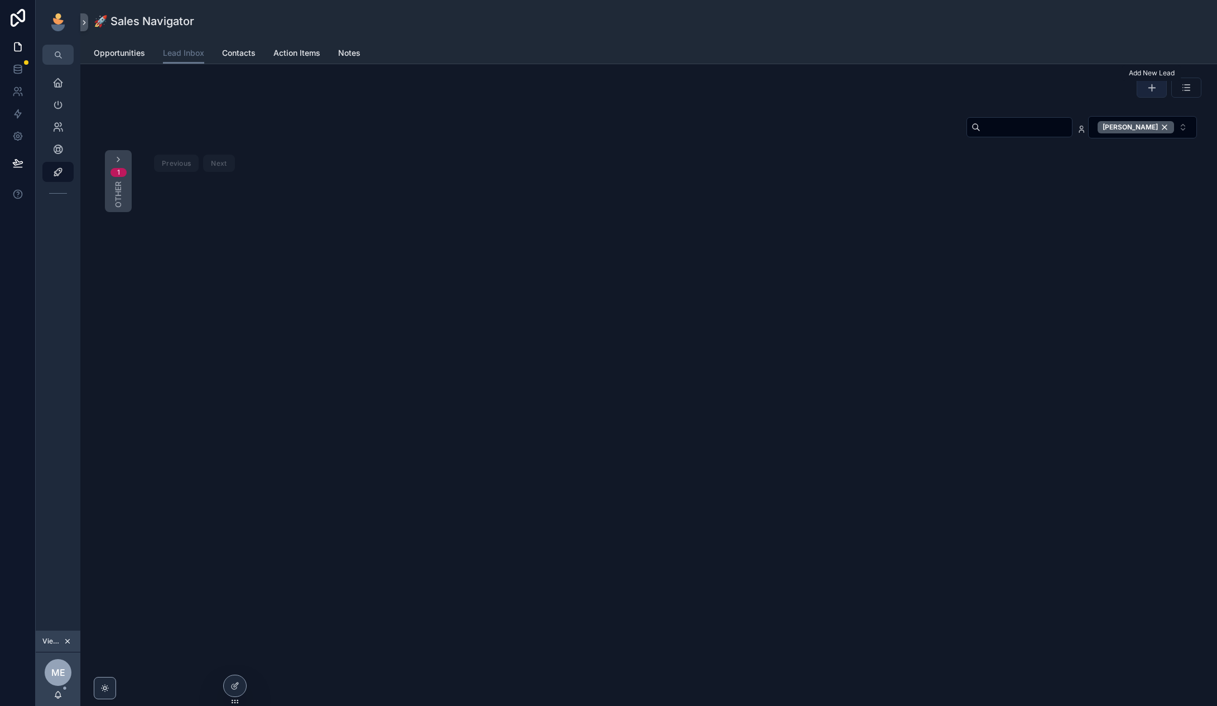
click at [1141, 85] on button "scrollable content" at bounding box center [1152, 88] width 30 height 20
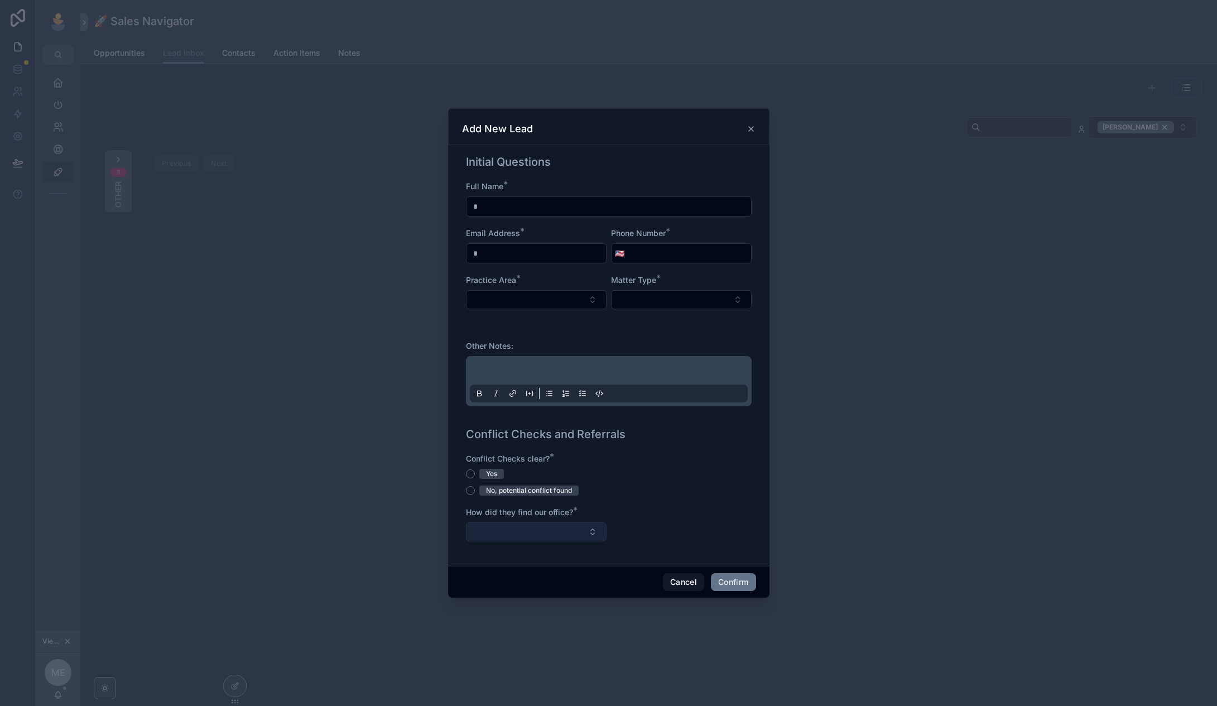
click at [517, 537] on button "Select Button" at bounding box center [536, 531] width 141 height 19
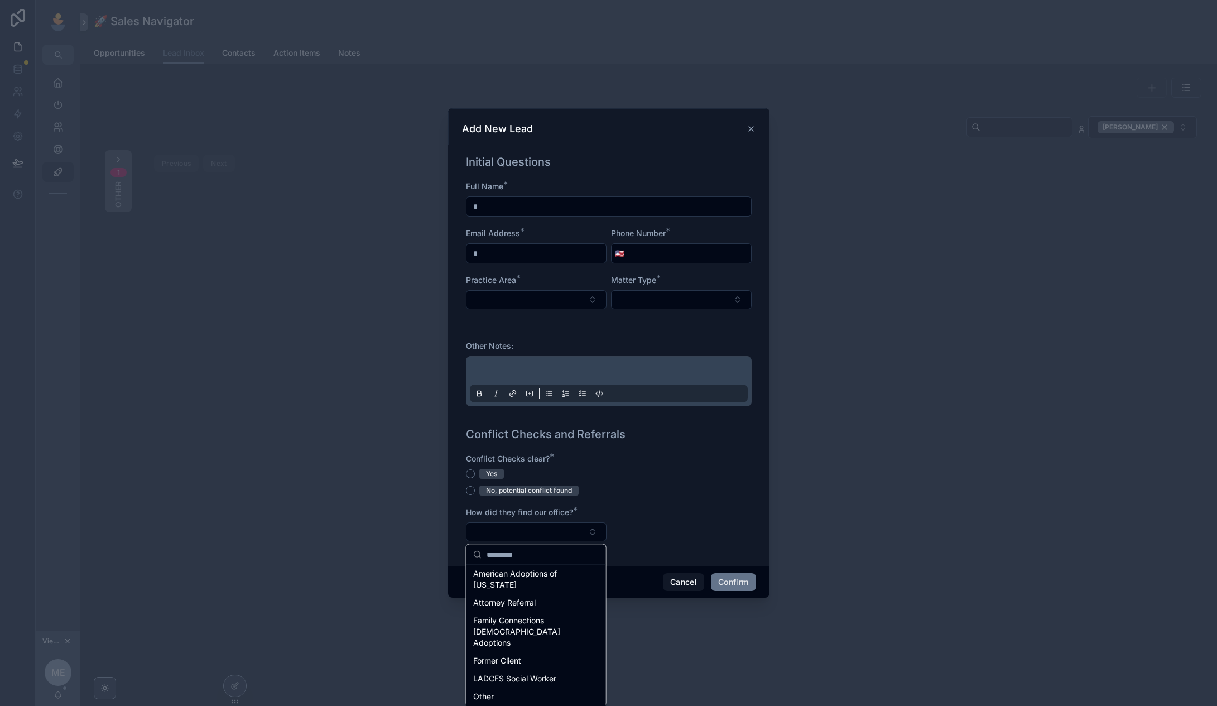
scroll to position [56, 0]
click at [643, 501] on div "Conflict Checks clear? * Yes No, potential conflict found How did they find our…" at bounding box center [609, 502] width 286 height 99
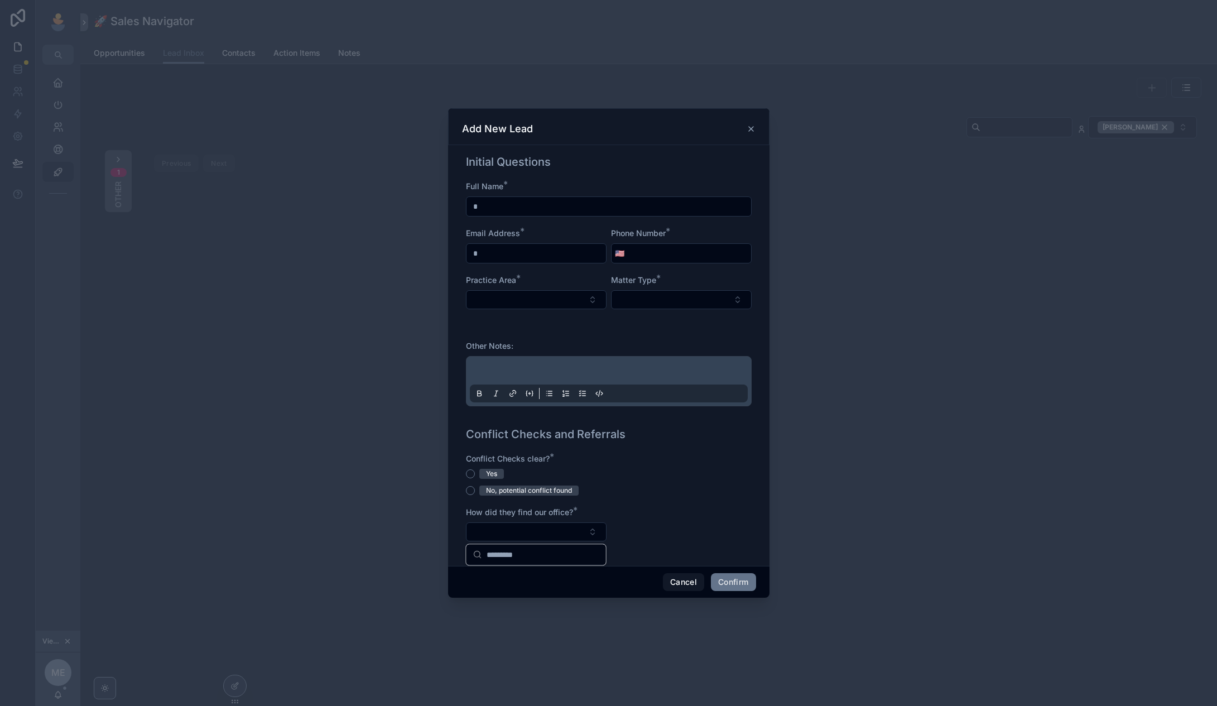
scroll to position [0, 0]
click at [675, 305] on button "Select Button" at bounding box center [681, 299] width 141 height 19
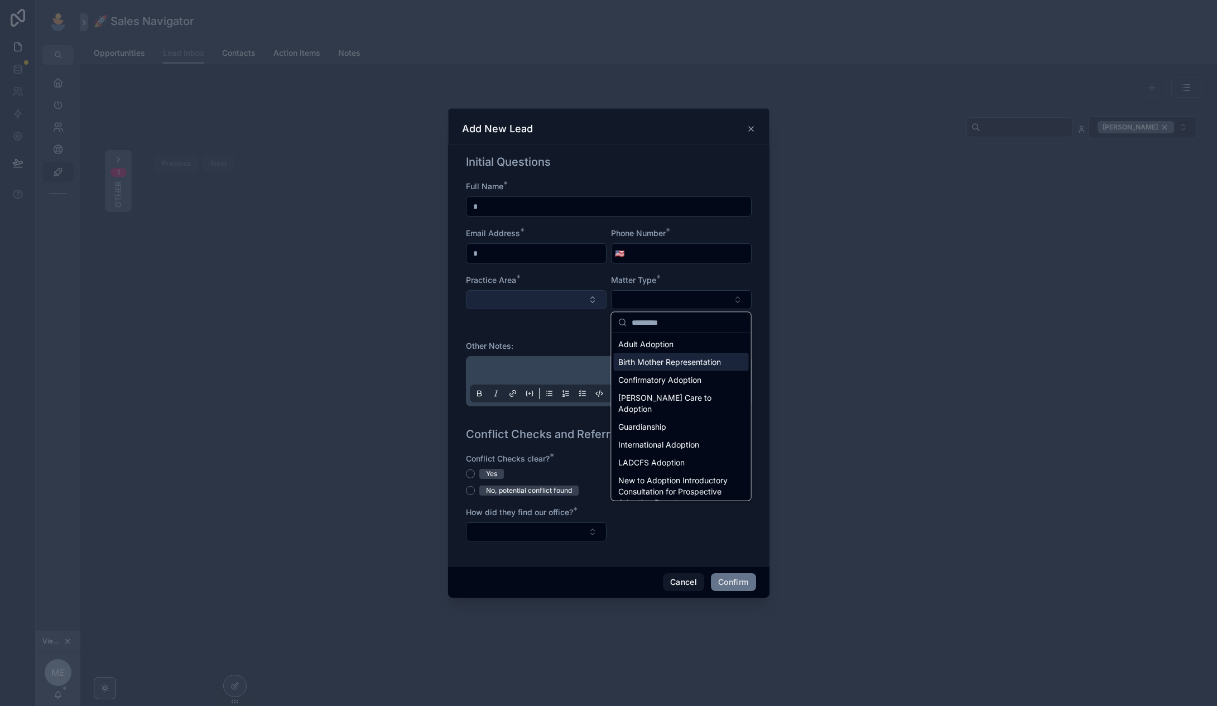
click at [549, 302] on button "Select Button" at bounding box center [536, 299] width 141 height 19
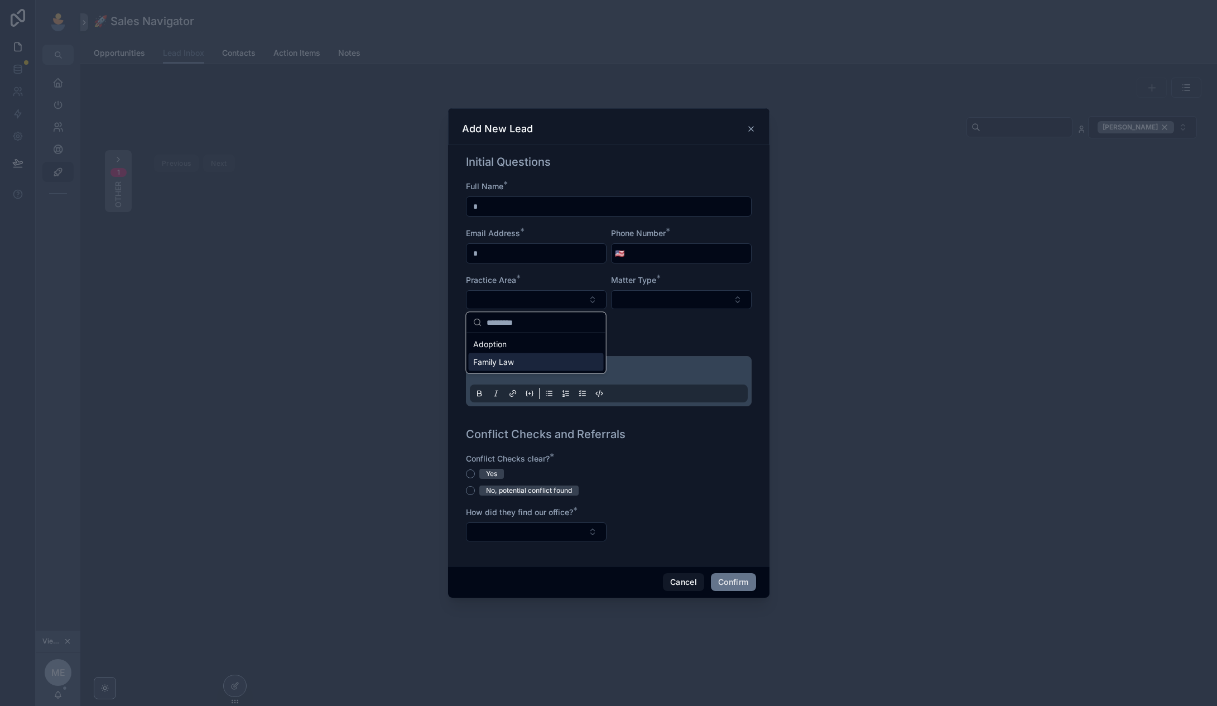
click at [569, 359] on div "Family Law" at bounding box center [536, 362] width 135 height 18
click at [641, 305] on button "Select Button" at bounding box center [681, 298] width 141 height 19
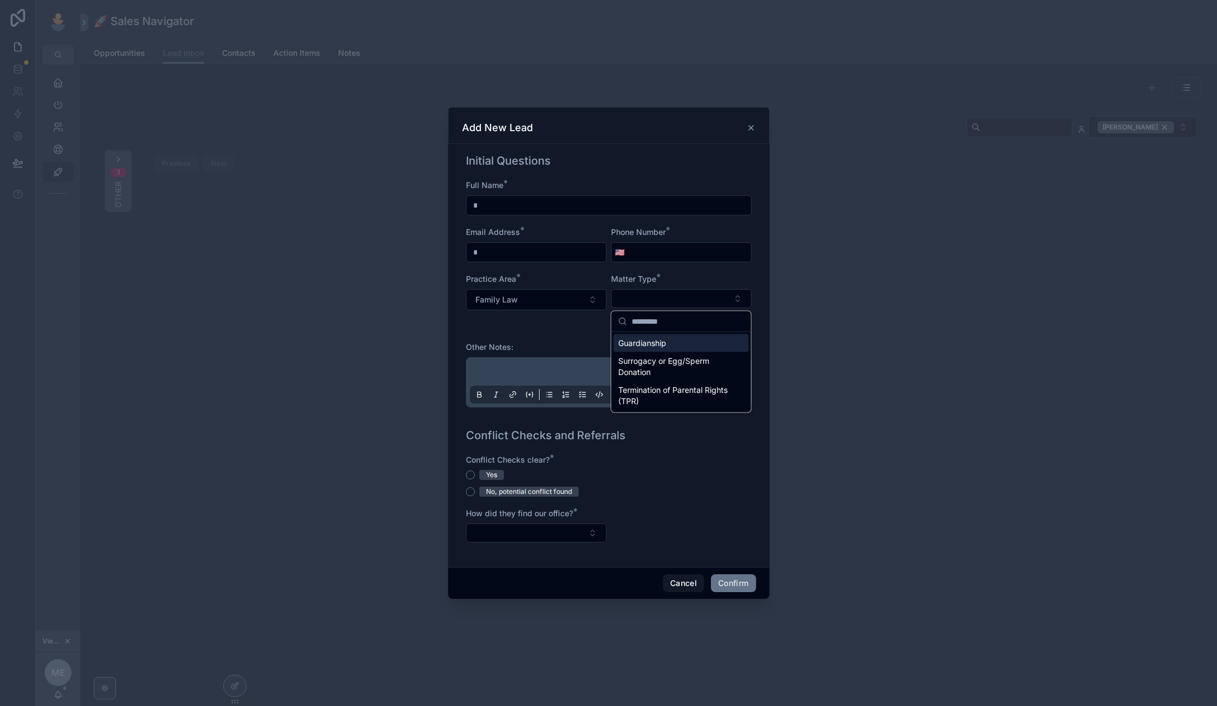
click at [593, 344] on div "Other Notes:" at bounding box center [609, 347] width 286 height 11
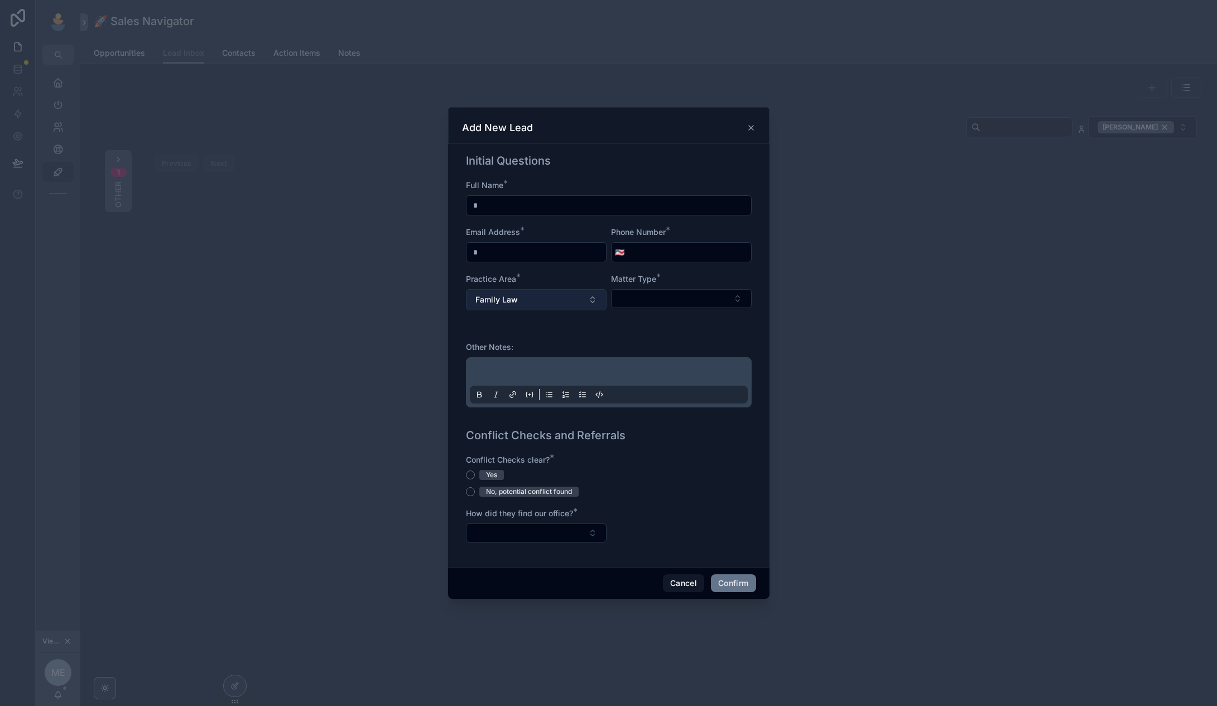
click at [559, 301] on button "Family Law" at bounding box center [536, 299] width 141 height 21
click at [539, 356] on div "Adoption" at bounding box center [536, 363] width 135 height 18
click at [655, 293] on button "Select Button" at bounding box center [681, 298] width 141 height 19
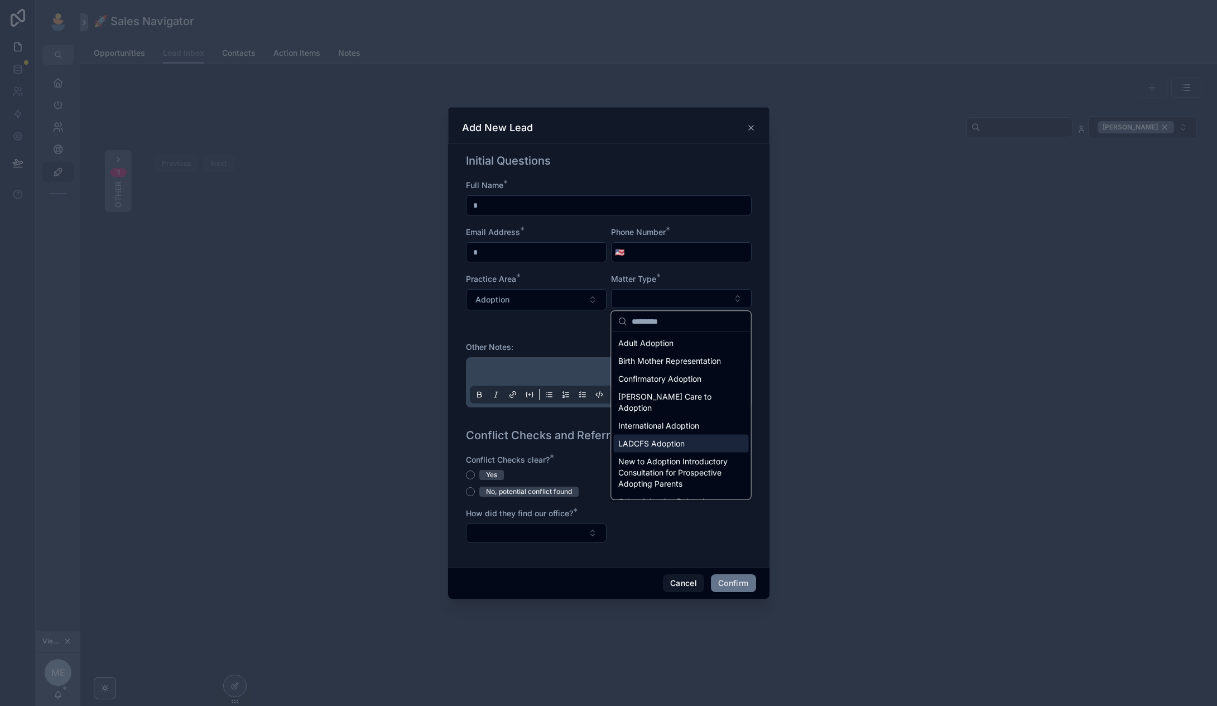
click at [588, 341] on div "Other Notes:" at bounding box center [609, 374] width 295 height 97
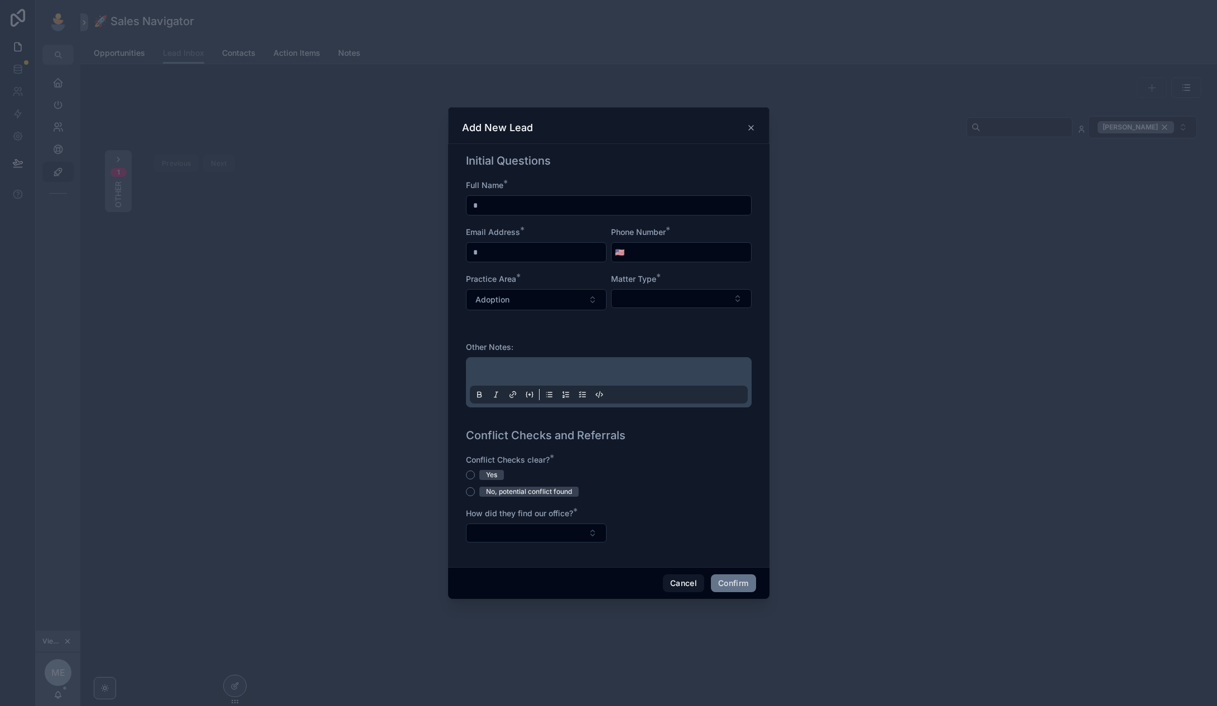
click at [752, 122] on div "Add New Lead" at bounding box center [609, 127] width 294 height 13
click at [747, 130] on icon at bounding box center [751, 127] width 9 height 9
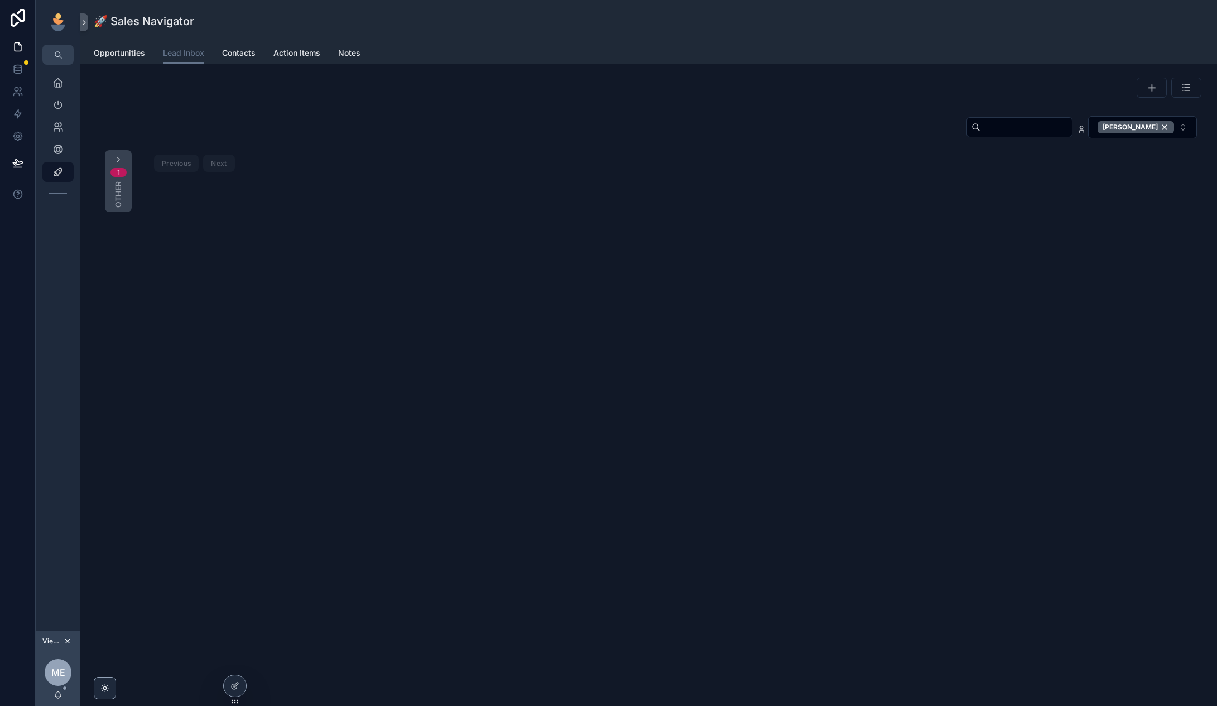
click at [122, 182] on span "Other" at bounding box center [118, 194] width 11 height 26
click at [1167, 127] on div "[PERSON_NAME]" at bounding box center [1136, 127] width 76 height 12
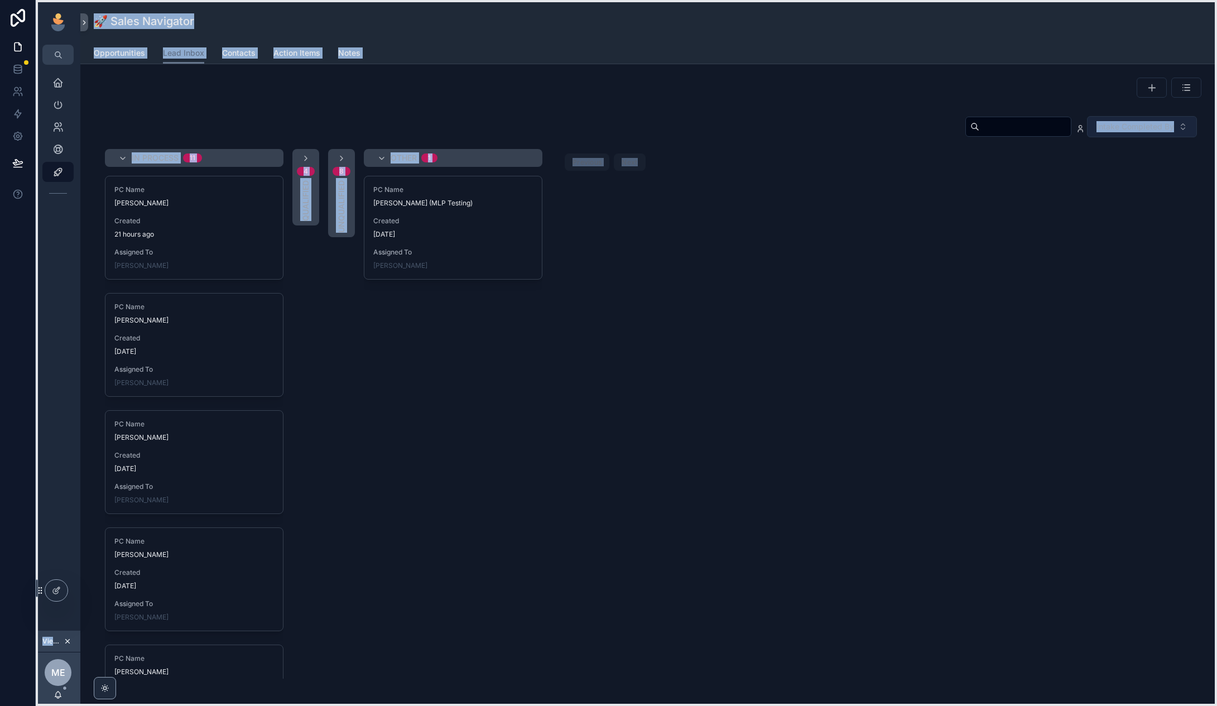
drag, startPoint x: 231, startPoint y: 701, endPoint x: 27, endPoint y: 606, distance: 225.0
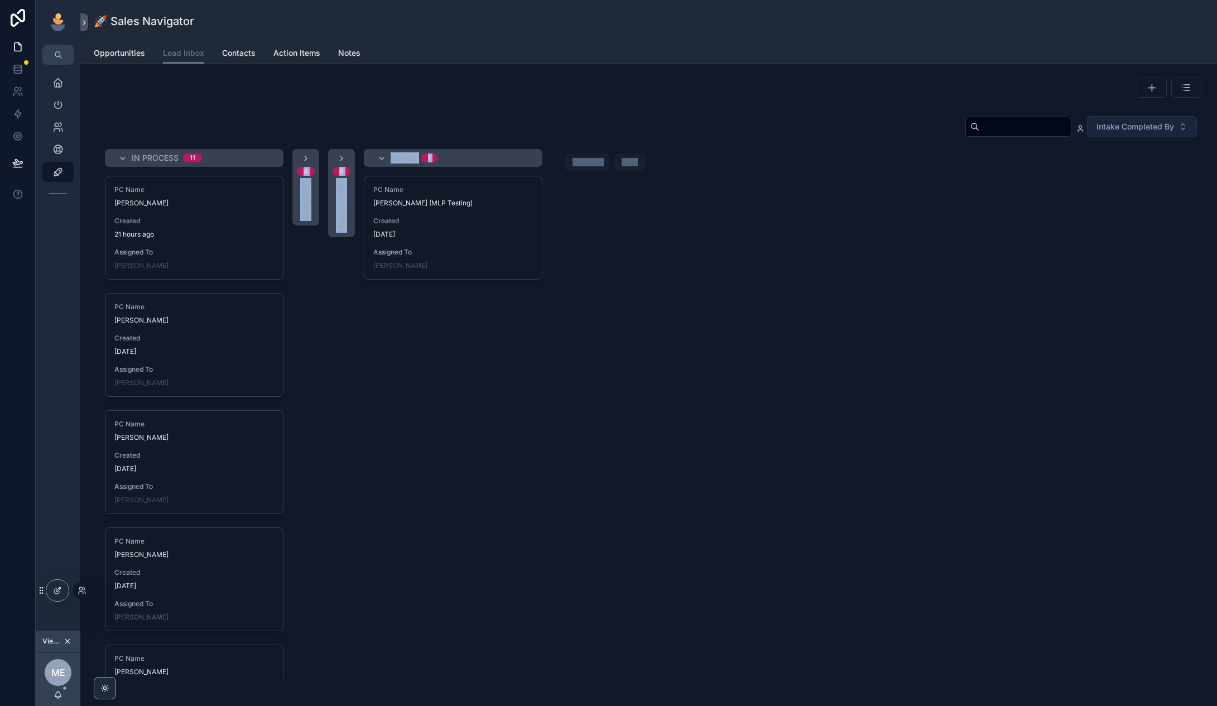
drag, startPoint x: 101, startPoint y: 688, endPoint x: 99, endPoint y: 632, distance: 55.9
click at [99, 632] on div "🚀 Sales Navigator Lead Inbox Opportunities Lead Inbox Contacts Action Items Not…" at bounding box center [648, 353] width 1137 height 706
click at [99, 632] on div "In Process 11 PC Name Gabriel Cesena Created 21 hours ago Assigned To Rocio Mag…" at bounding box center [649, 414] width 1106 height 530
